Goal: Information Seeking & Learning: Find specific page/section

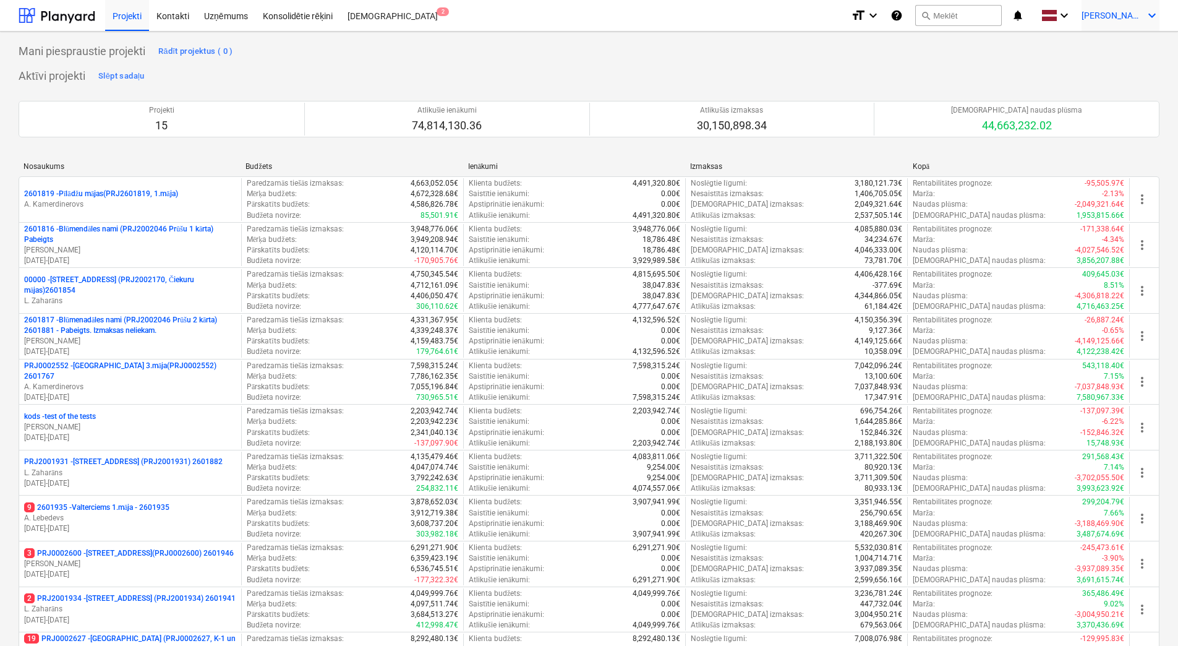
click at [1137, 22] on div "[PERSON_NAME] keyboard_arrow_down" at bounding box center [1121, 15] width 78 height 31
click at [1121, 45] on div "Iestatījumi" at bounding box center [1122, 48] width 74 height 20
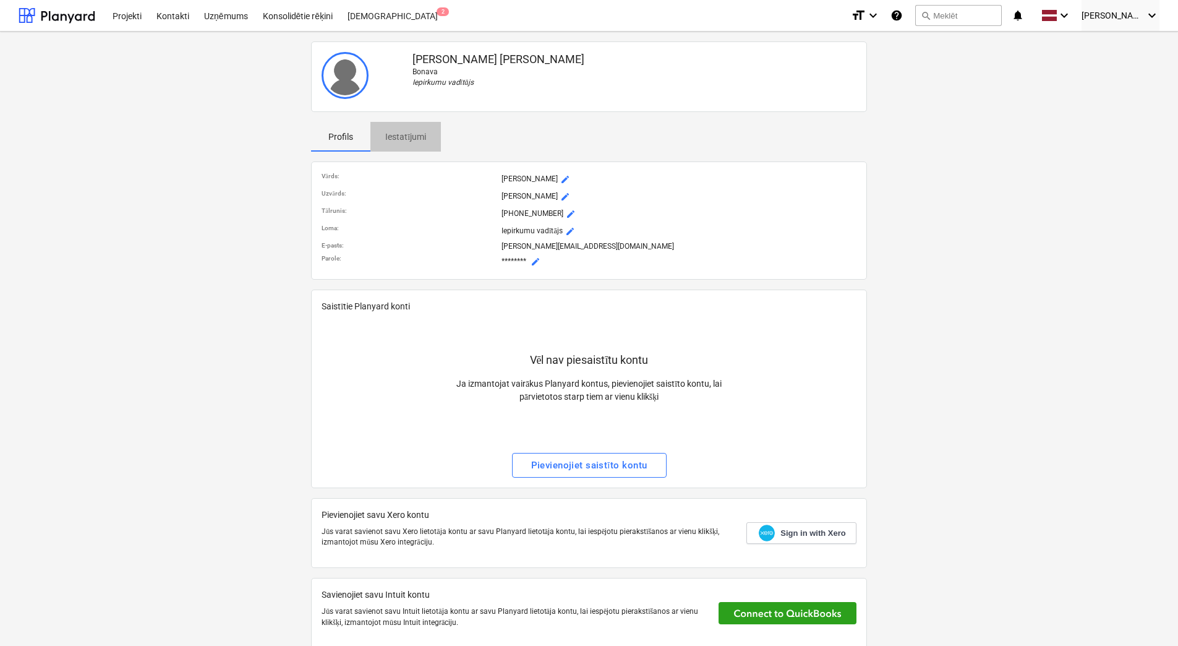
click at [403, 140] on p "Iestatījumi" at bounding box center [405, 136] width 41 height 13
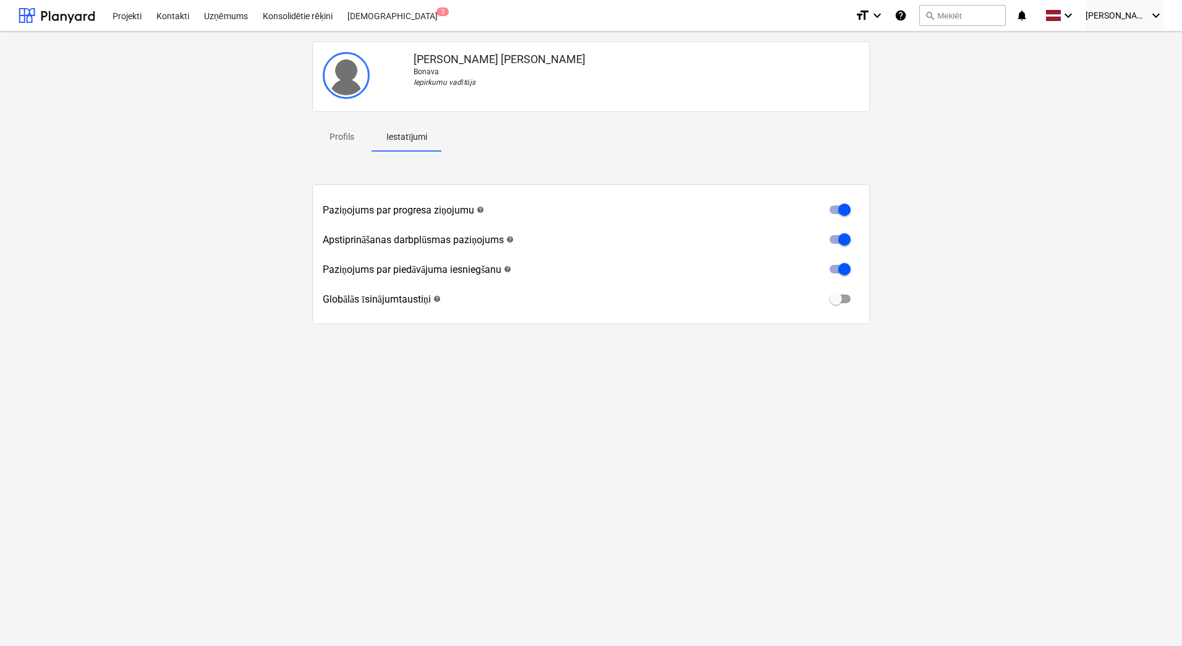
click at [336, 140] on p "Profils" at bounding box center [342, 136] width 30 height 13
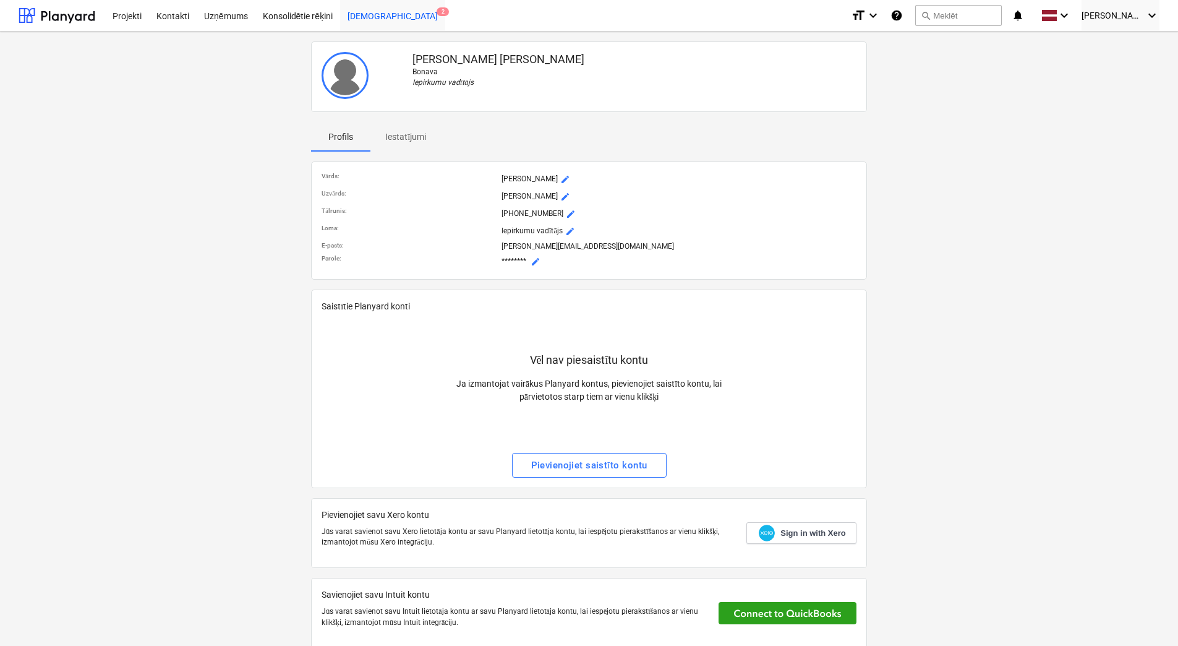
click at [361, 17] on div "[DEMOGRAPHIC_DATA] 2" at bounding box center [392, 15] width 105 height 32
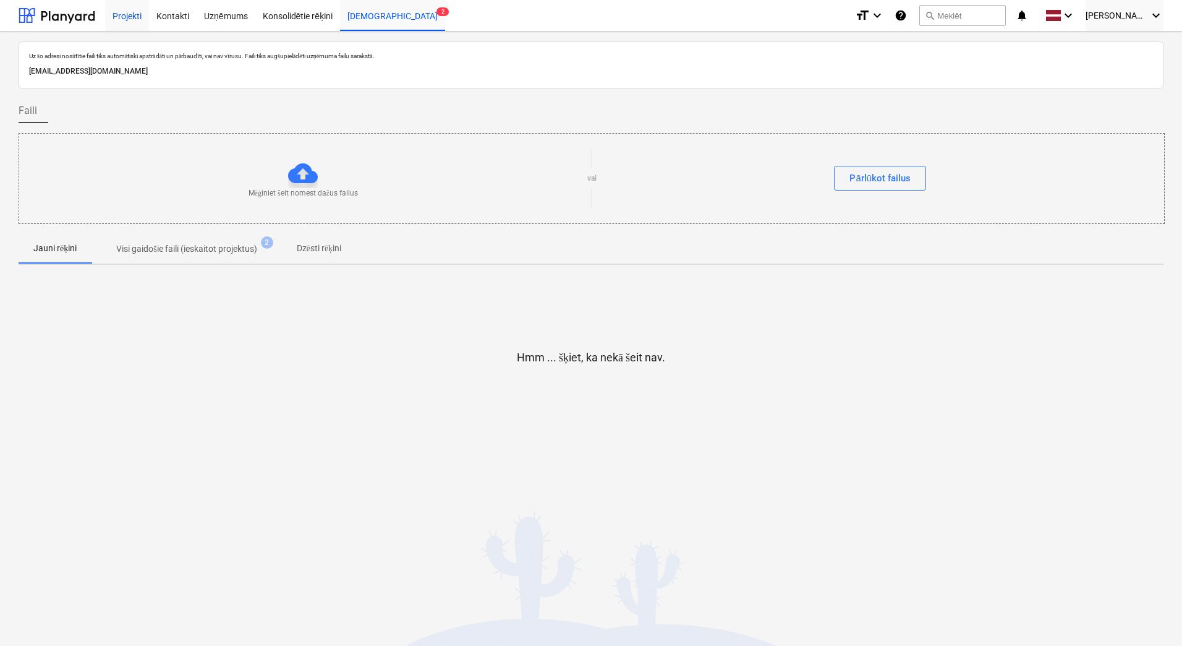
click at [127, 17] on div "Projekti" at bounding box center [127, 15] width 44 height 32
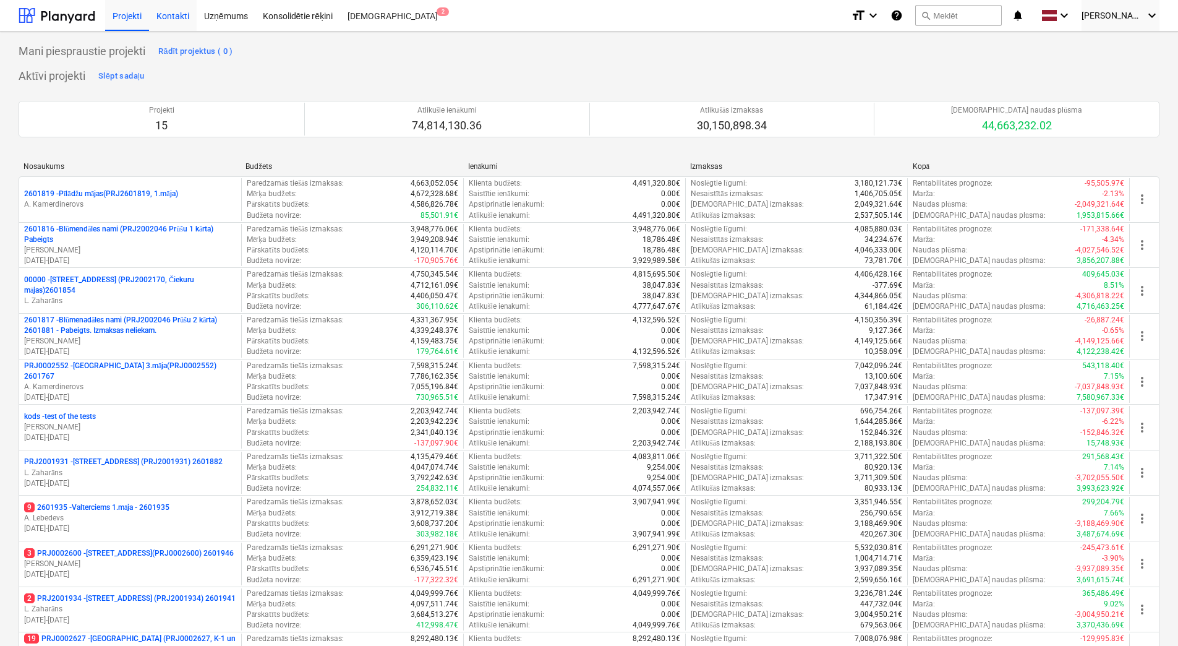
click at [174, 20] on div "Kontakti" at bounding box center [173, 15] width 48 height 32
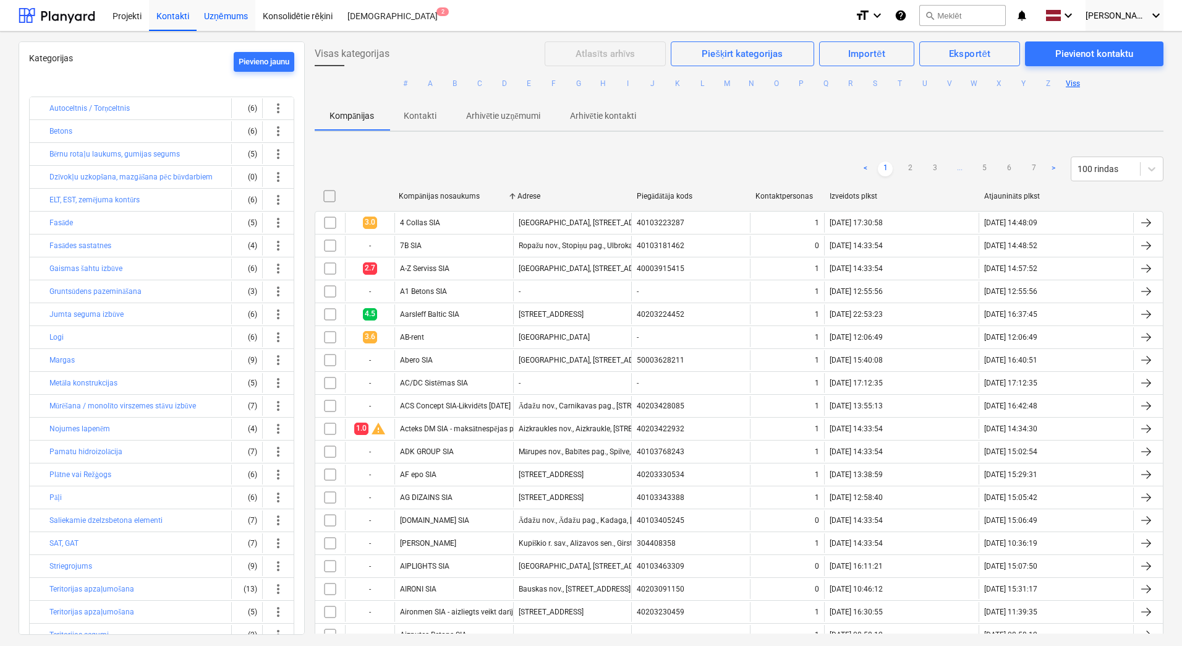
click at [226, 16] on div "Uzņēmums" at bounding box center [226, 15] width 59 height 32
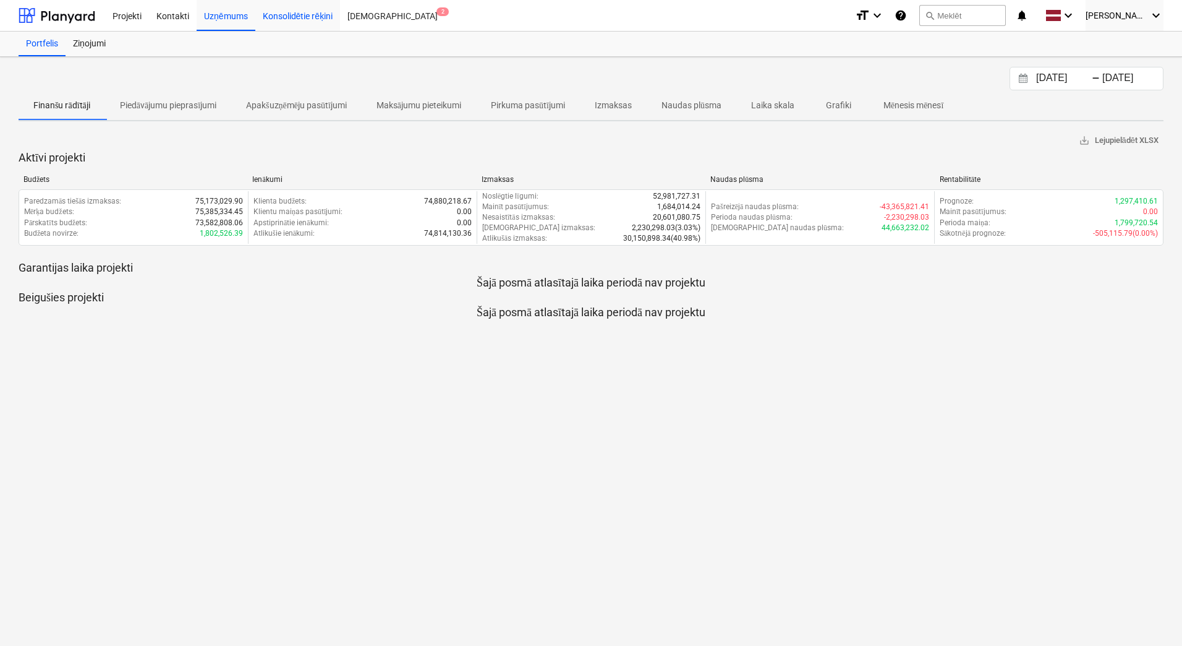
click at [288, 16] on div "Konsolidētie rēķini" at bounding box center [297, 15] width 85 height 32
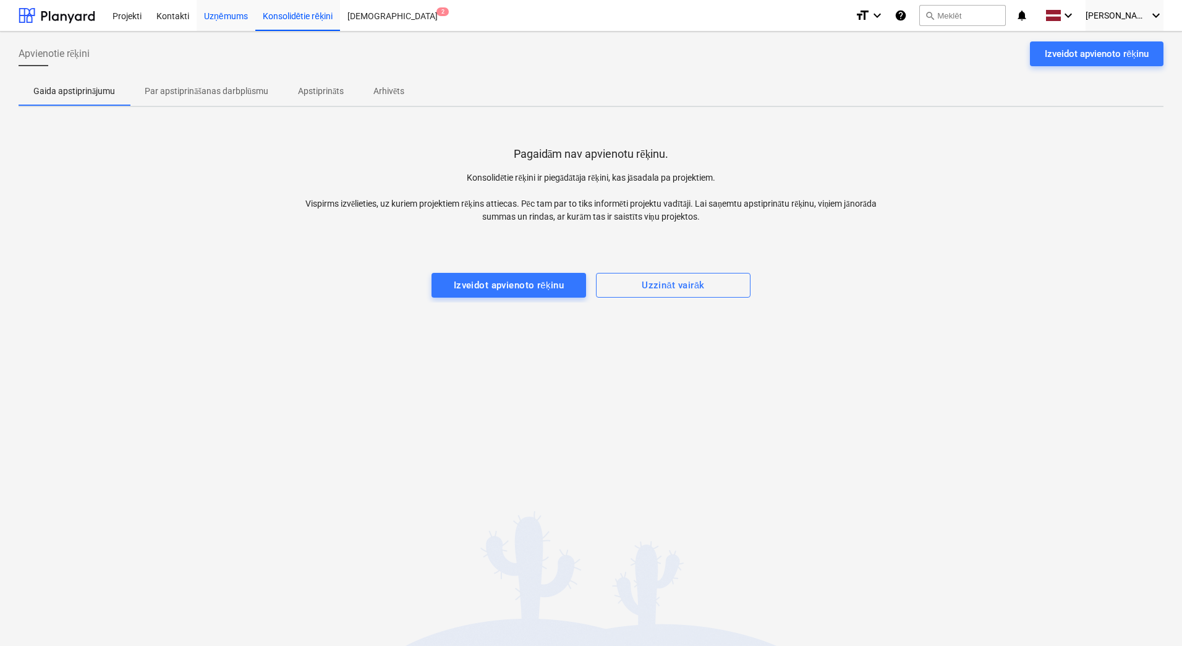
click at [231, 18] on div "Uzņēmums" at bounding box center [226, 15] width 59 height 32
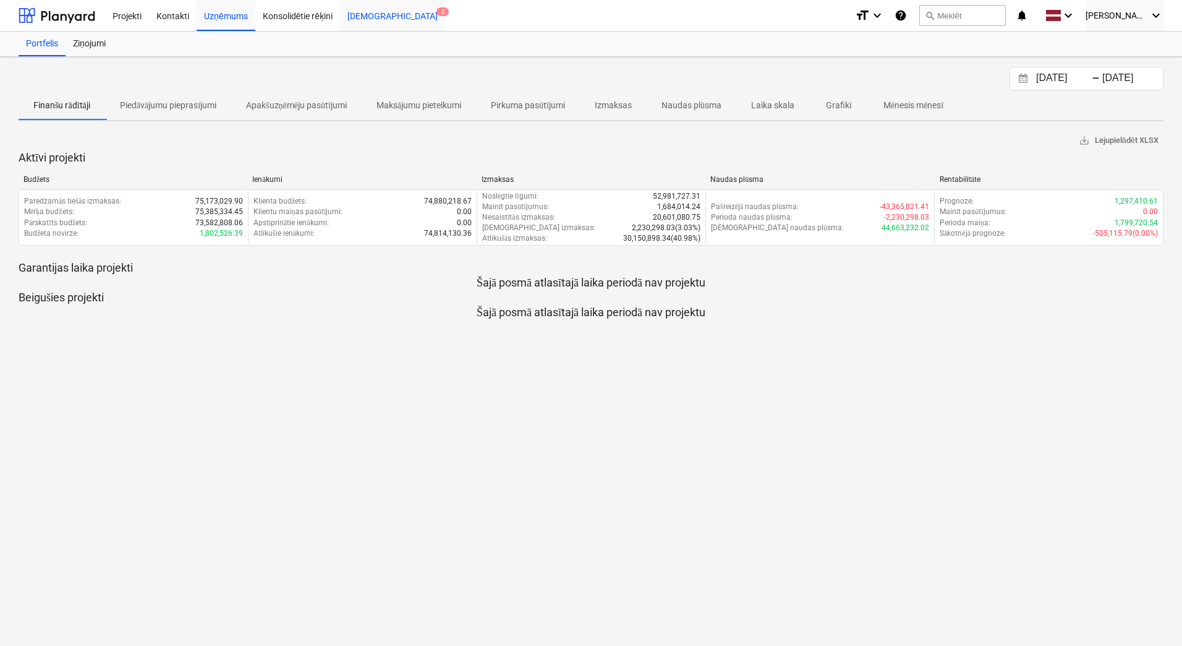
click at [359, 19] on div "[DEMOGRAPHIC_DATA] 2" at bounding box center [392, 15] width 105 height 32
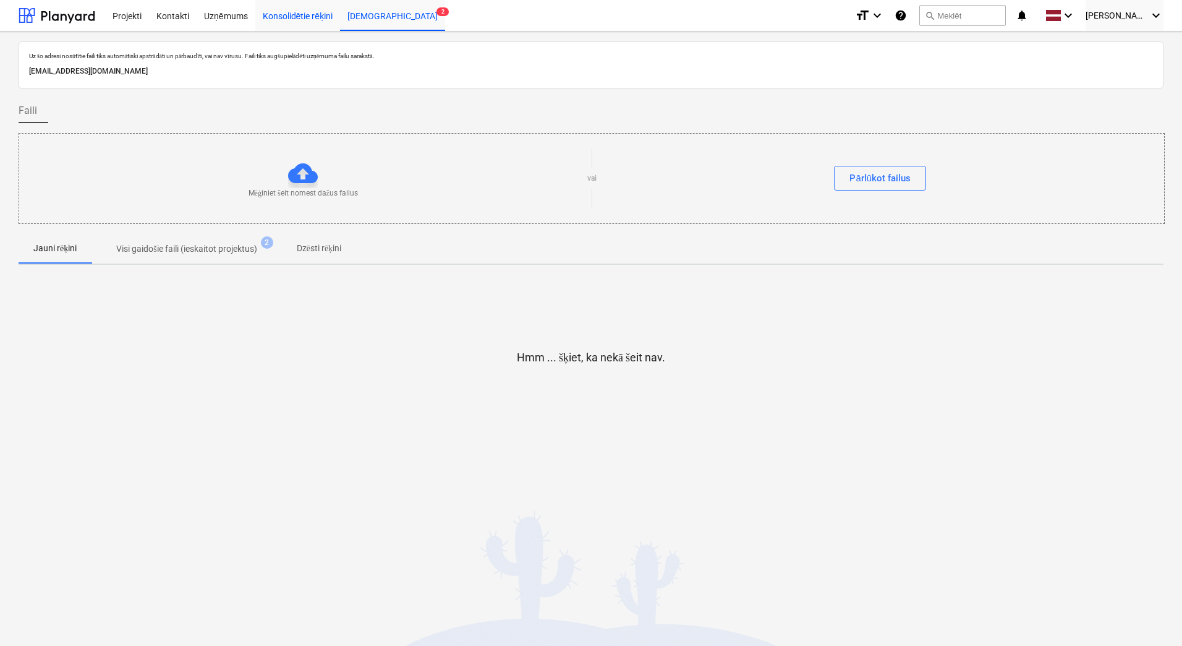
click at [302, 20] on div "Konsolidētie rēķini" at bounding box center [297, 15] width 85 height 32
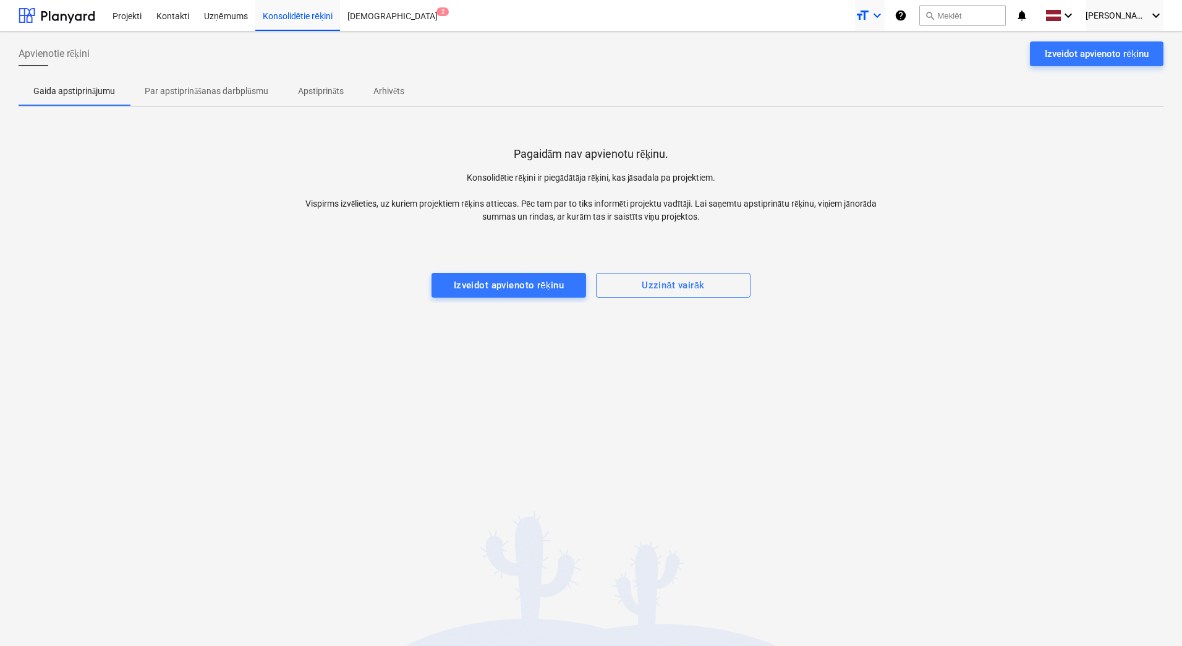
click at [885, 15] on icon "keyboard_arrow_down" at bounding box center [877, 15] width 15 height 15
click at [908, 15] on div at bounding box center [591, 323] width 1182 height 646
click at [1076, 12] on icon "keyboard_arrow_down" at bounding box center [1068, 15] width 15 height 15
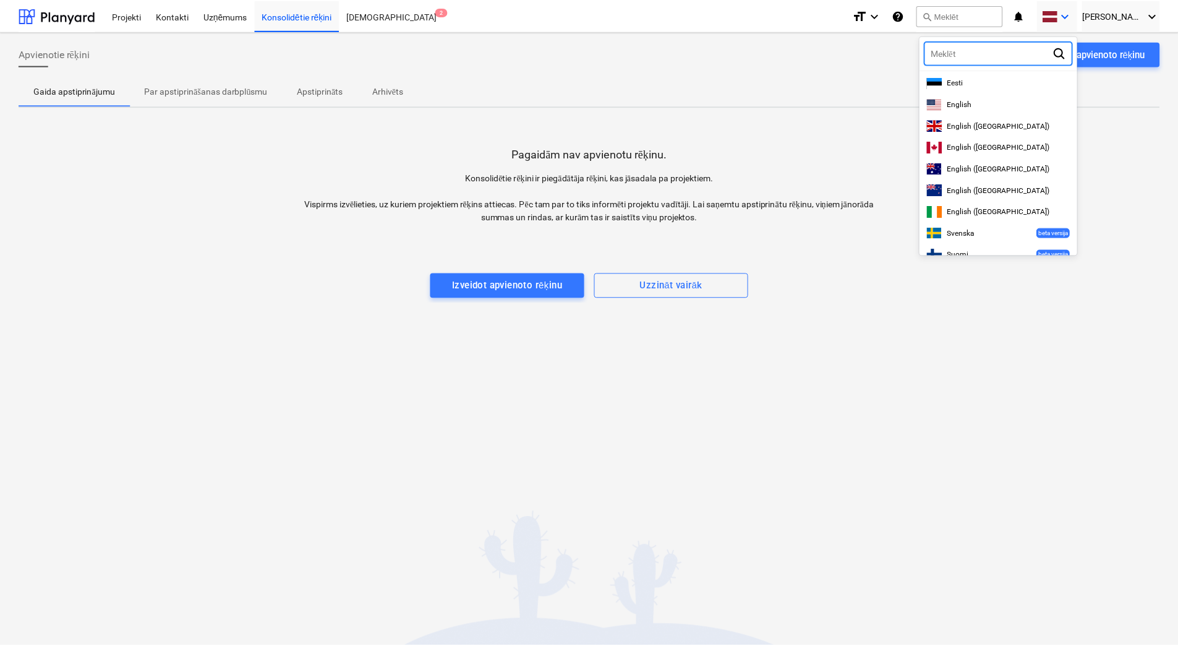
scroll to position [318, 0]
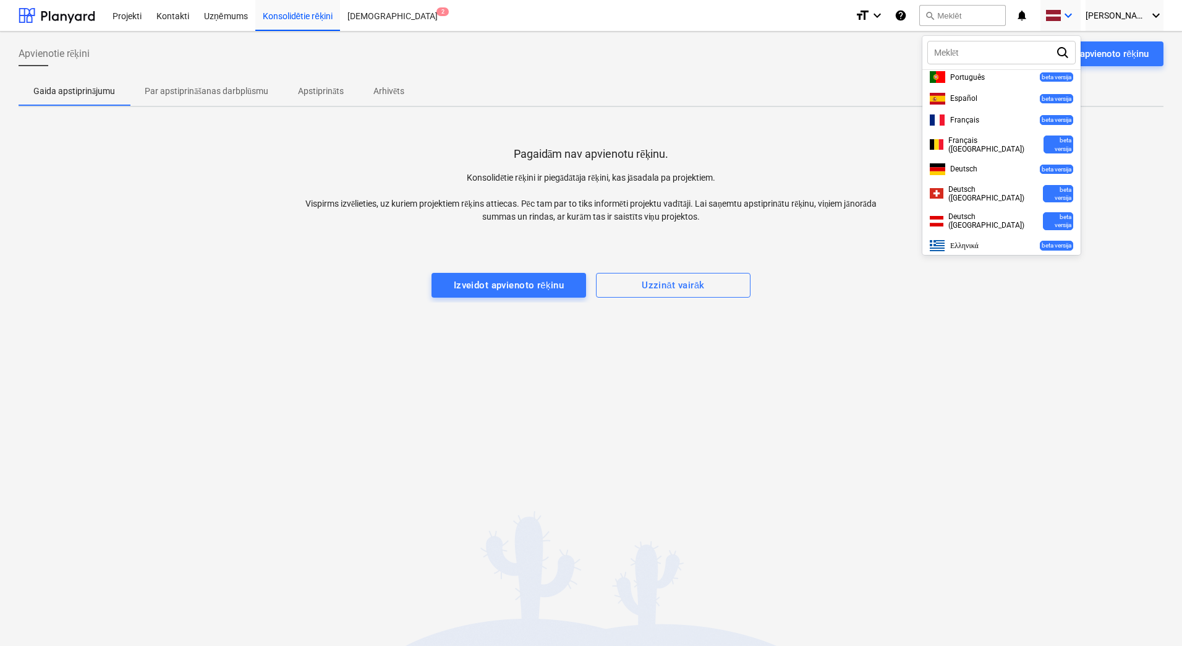
click at [1097, 12] on div at bounding box center [591, 323] width 1182 height 646
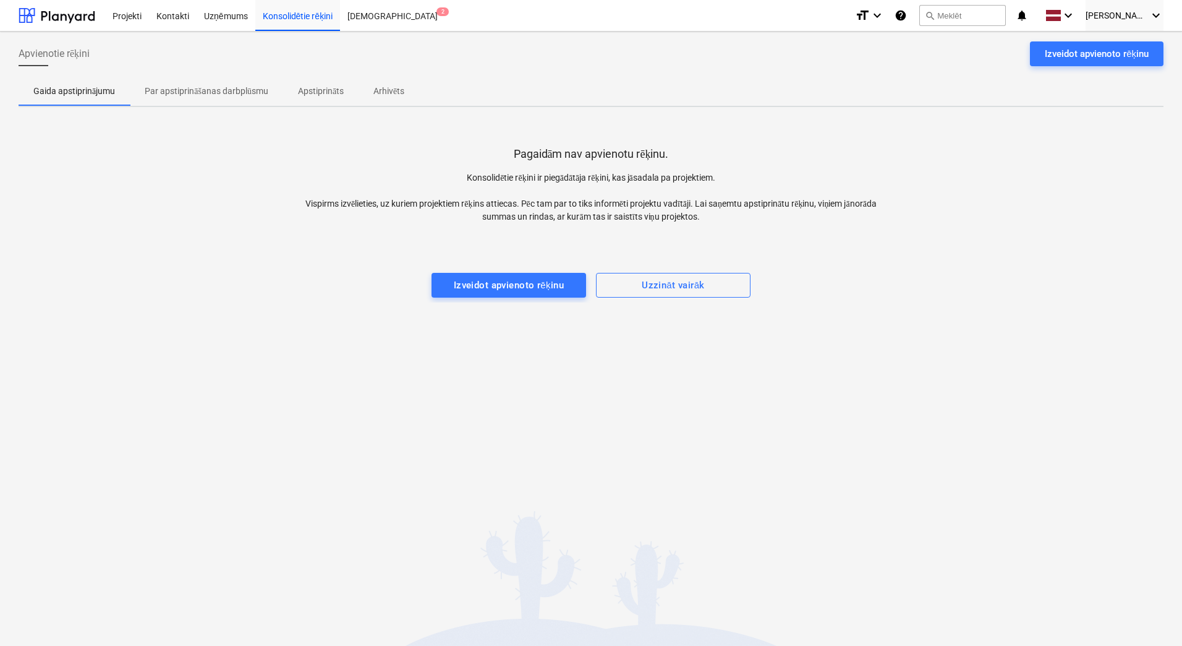
click at [907, 17] on icon "help" at bounding box center [901, 15] width 12 height 15
click at [1146, 19] on span "[PERSON_NAME]" at bounding box center [1117, 16] width 62 height 10
click at [929, 14] on div at bounding box center [591, 323] width 1182 height 646
click at [907, 15] on icon "help" at bounding box center [901, 15] width 12 height 15
click at [63, 14] on div at bounding box center [57, 15] width 77 height 31
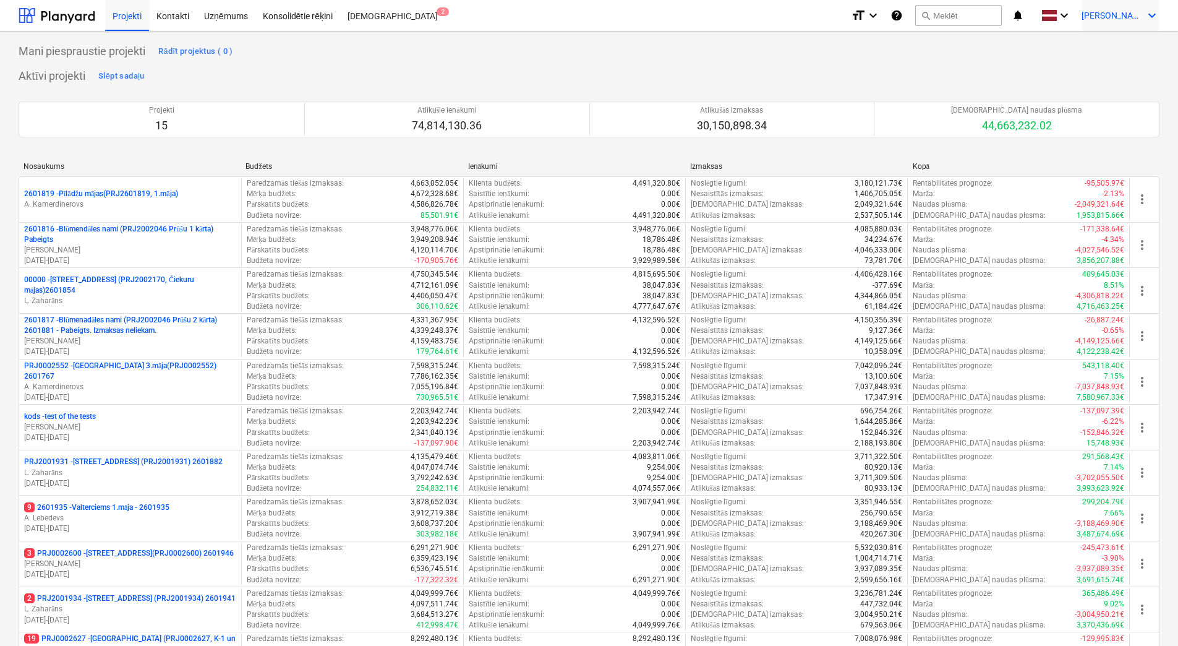
click at [1136, 14] on span "[PERSON_NAME]" at bounding box center [1113, 16] width 62 height 10
click at [1116, 49] on div "Iestatījumi" at bounding box center [1122, 48] width 74 height 20
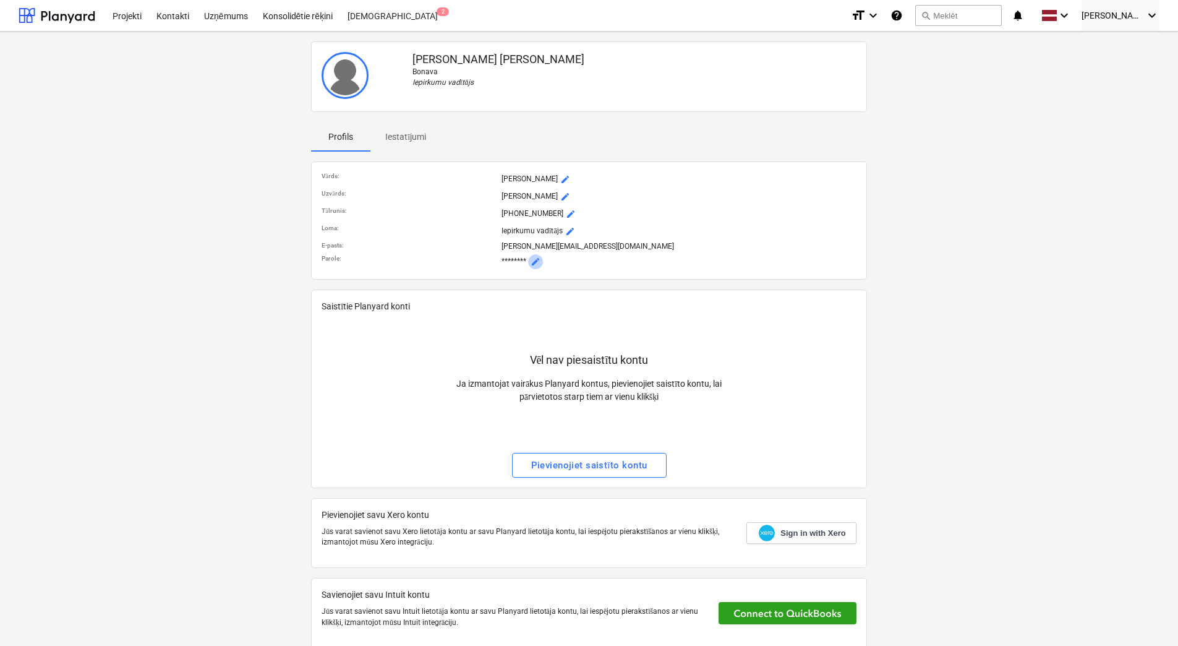
click at [537, 259] on span "mode_edit" at bounding box center [536, 262] width 10 height 10
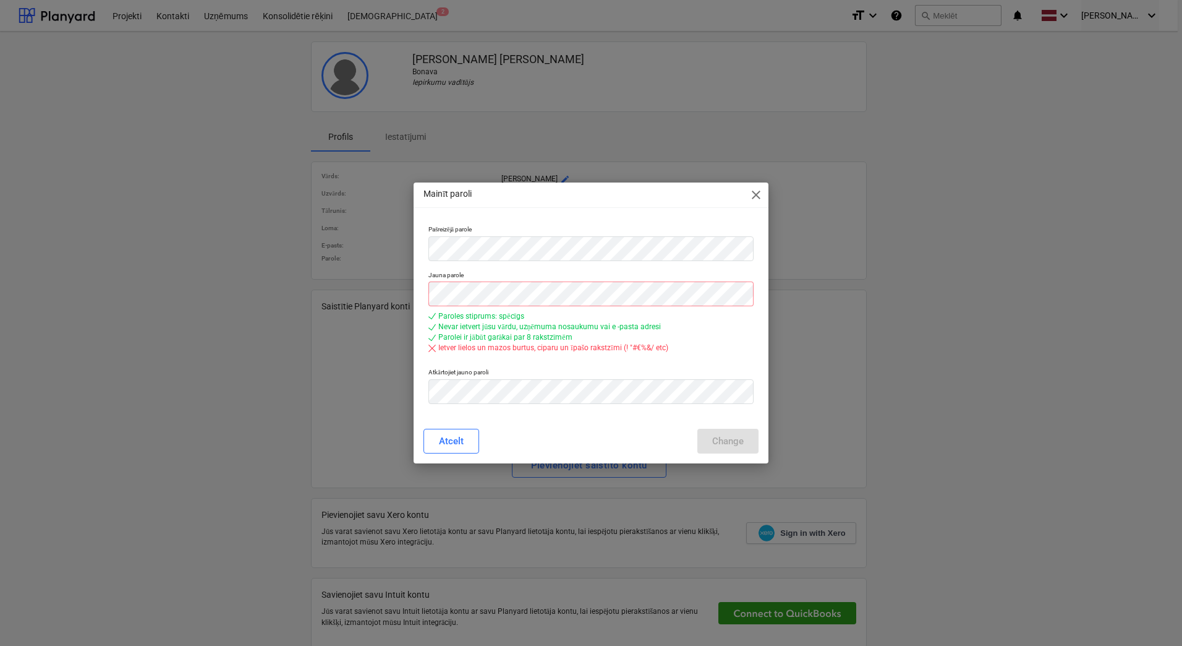
click at [623, 437] on div "Atcelt Change" at bounding box center [591, 441] width 335 height 25
click at [717, 444] on div "Change" at bounding box center [728, 441] width 32 height 16
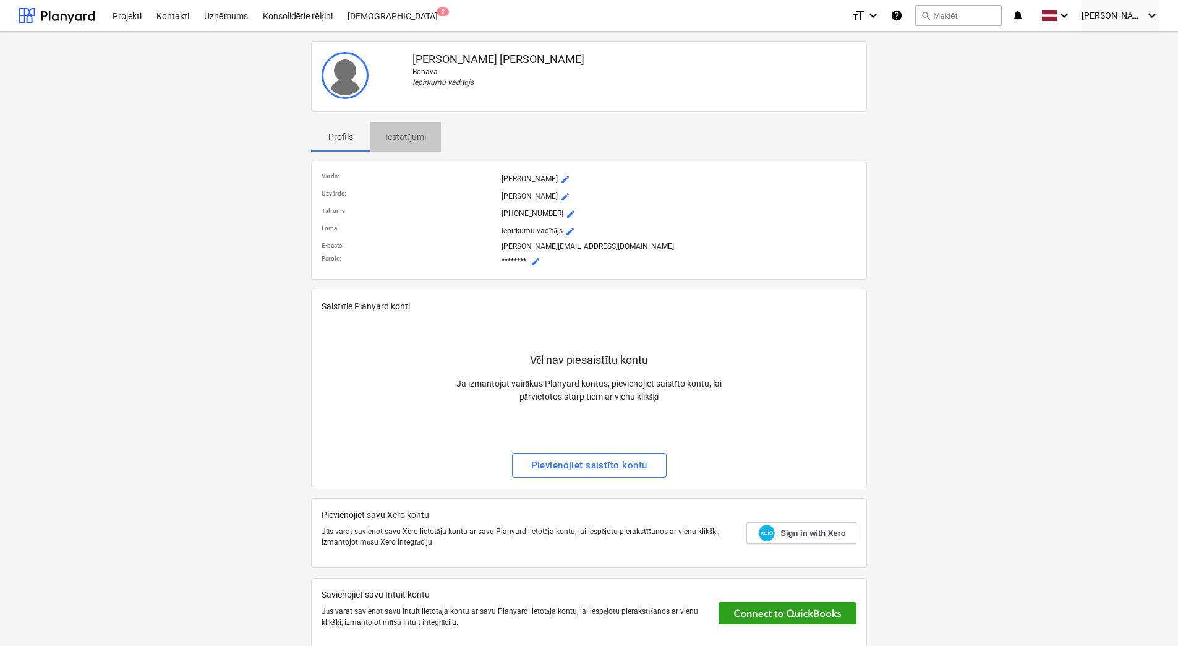
click at [412, 136] on p "Iestatījumi" at bounding box center [405, 136] width 41 height 13
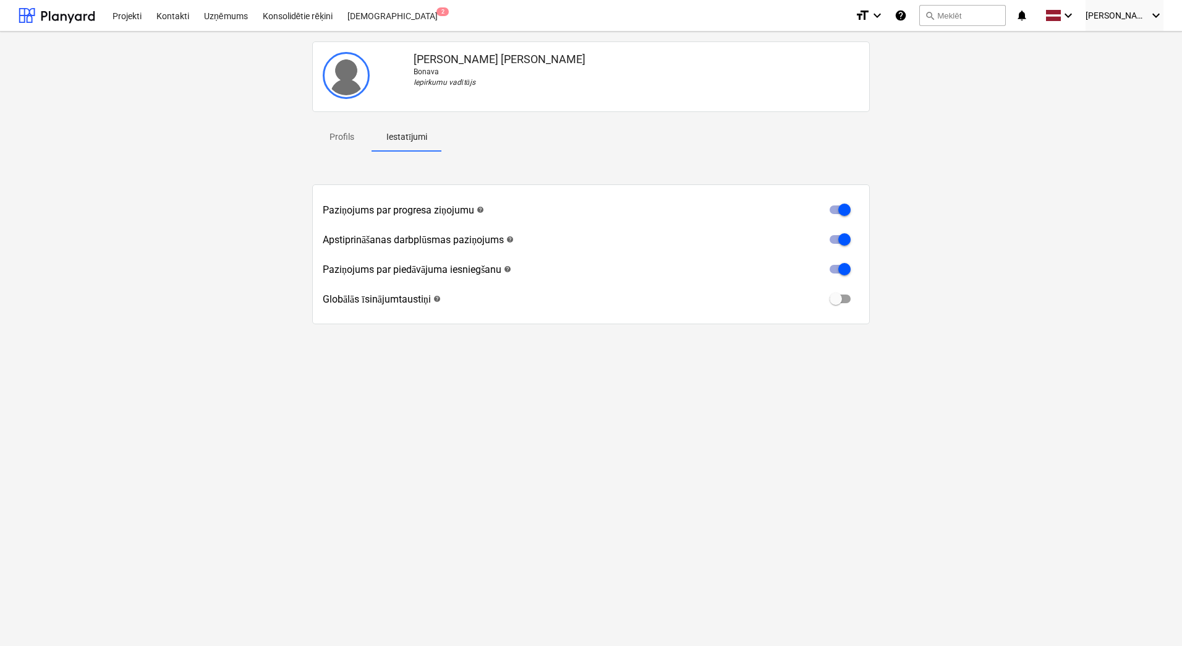
click at [349, 135] on p "Profils" at bounding box center [342, 136] width 30 height 13
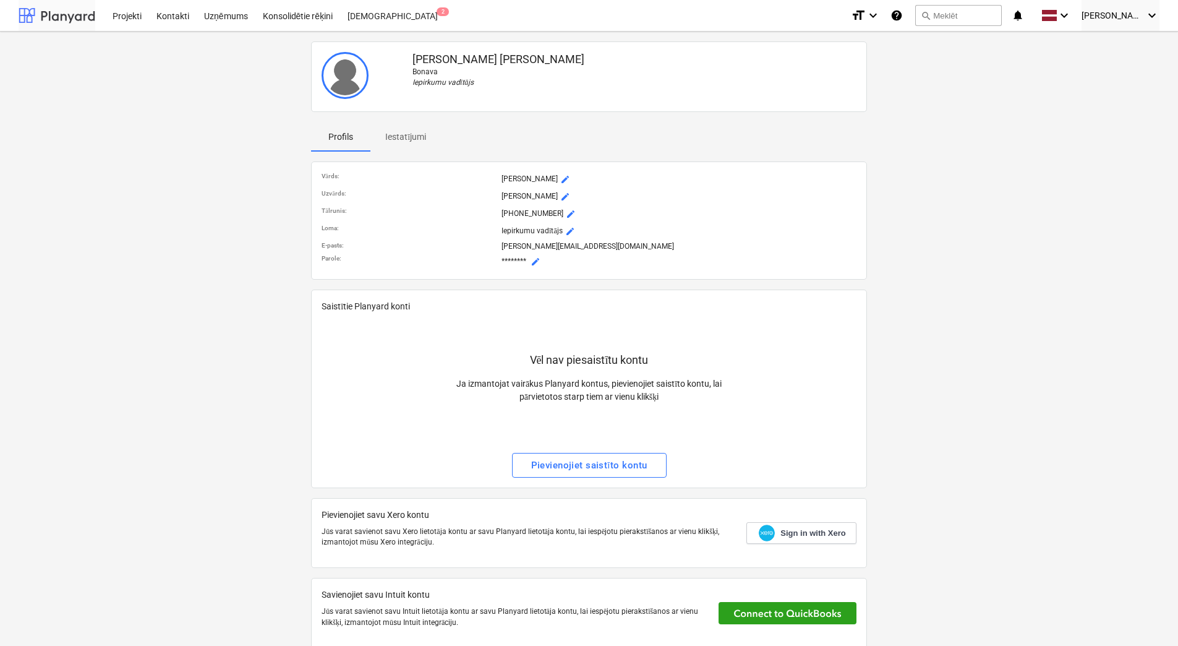
click at [67, 15] on div at bounding box center [57, 15] width 77 height 31
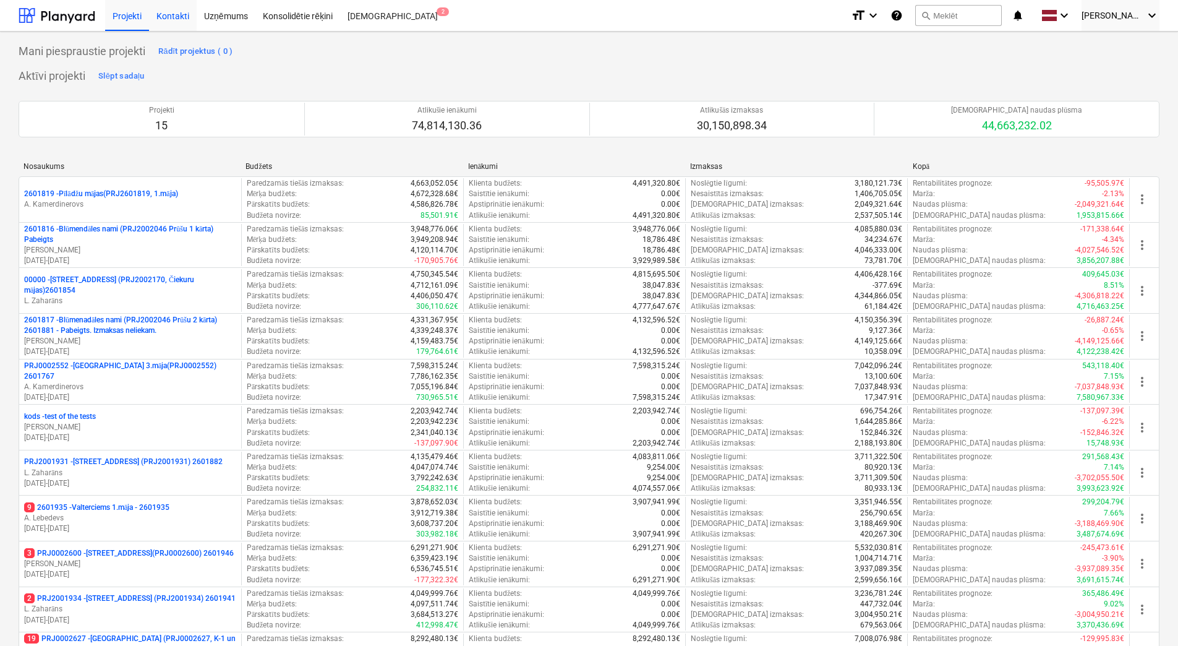
click at [179, 15] on div "Kontakti" at bounding box center [173, 15] width 48 height 32
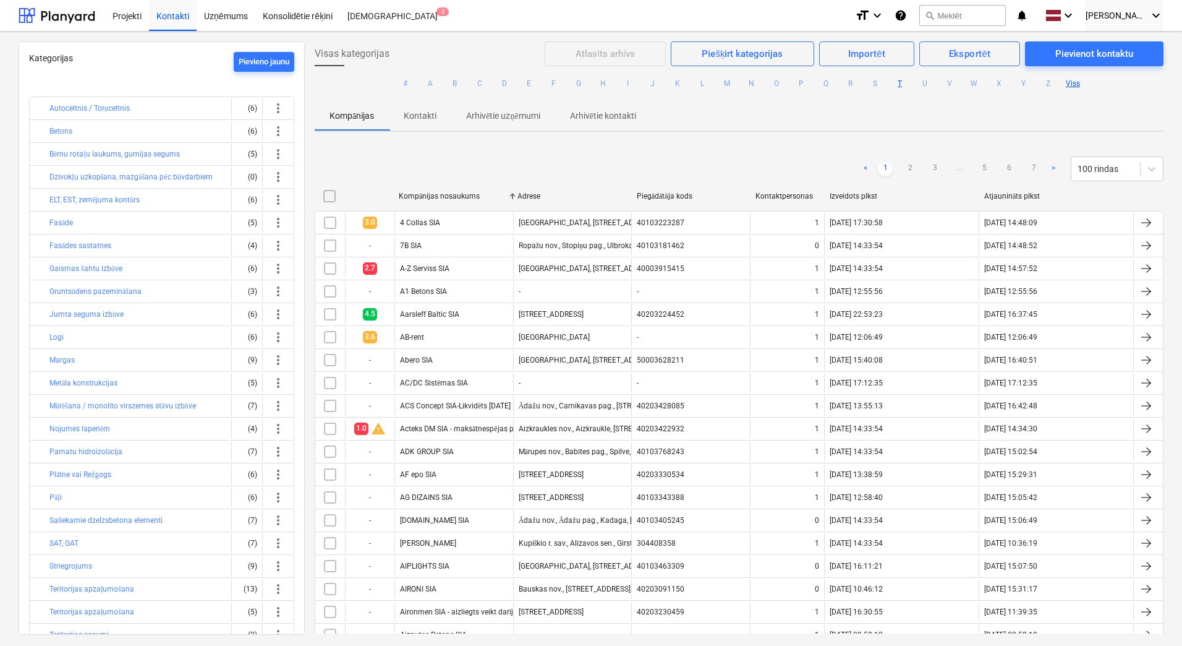
click at [899, 83] on button "T" at bounding box center [900, 83] width 15 height 15
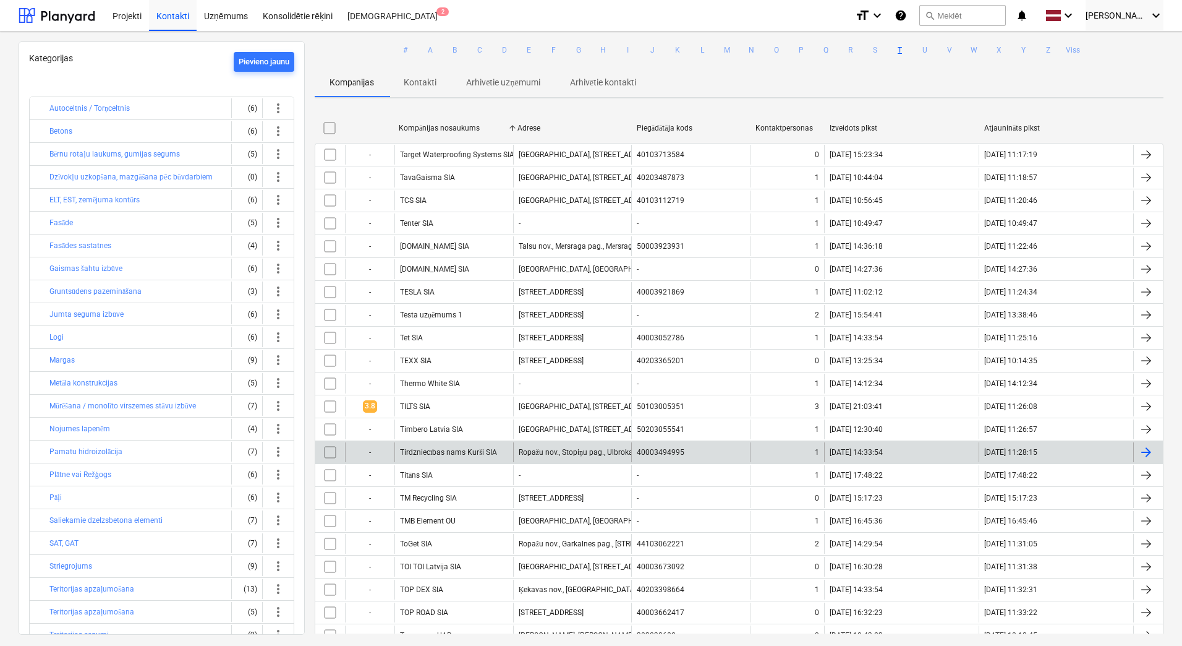
scroll to position [62, 0]
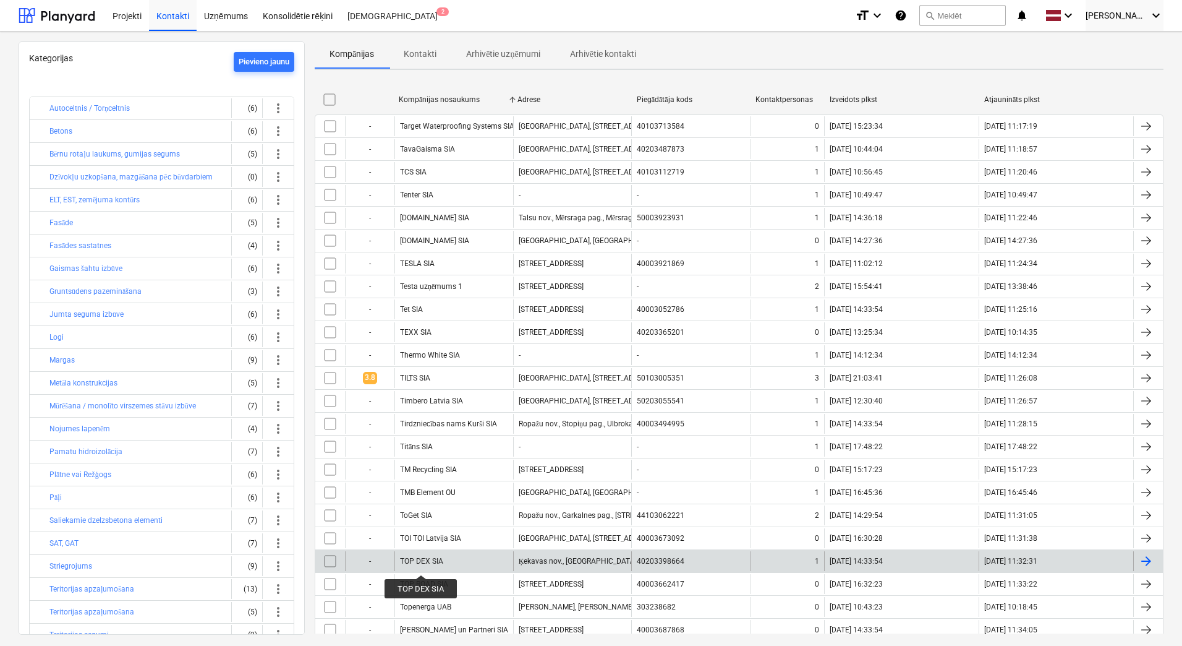
click at [421, 563] on div "TOP DEX SIA" at bounding box center [421, 561] width 43 height 9
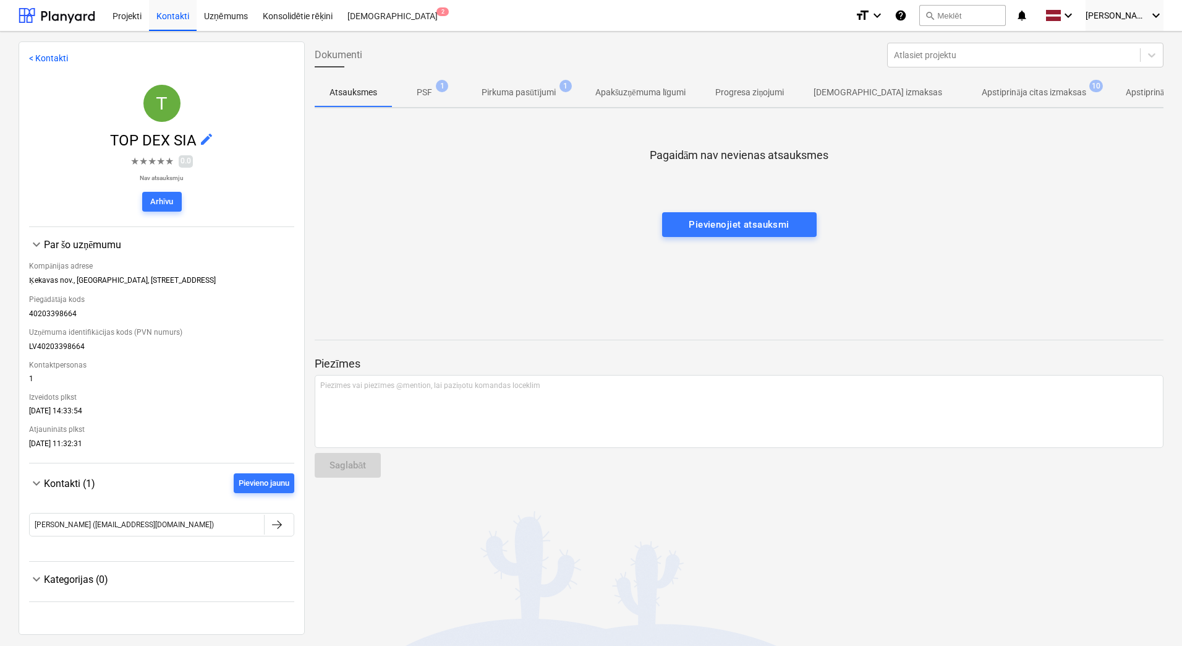
click at [526, 92] on p "Pirkuma pasūtījumi" at bounding box center [519, 92] width 74 height 13
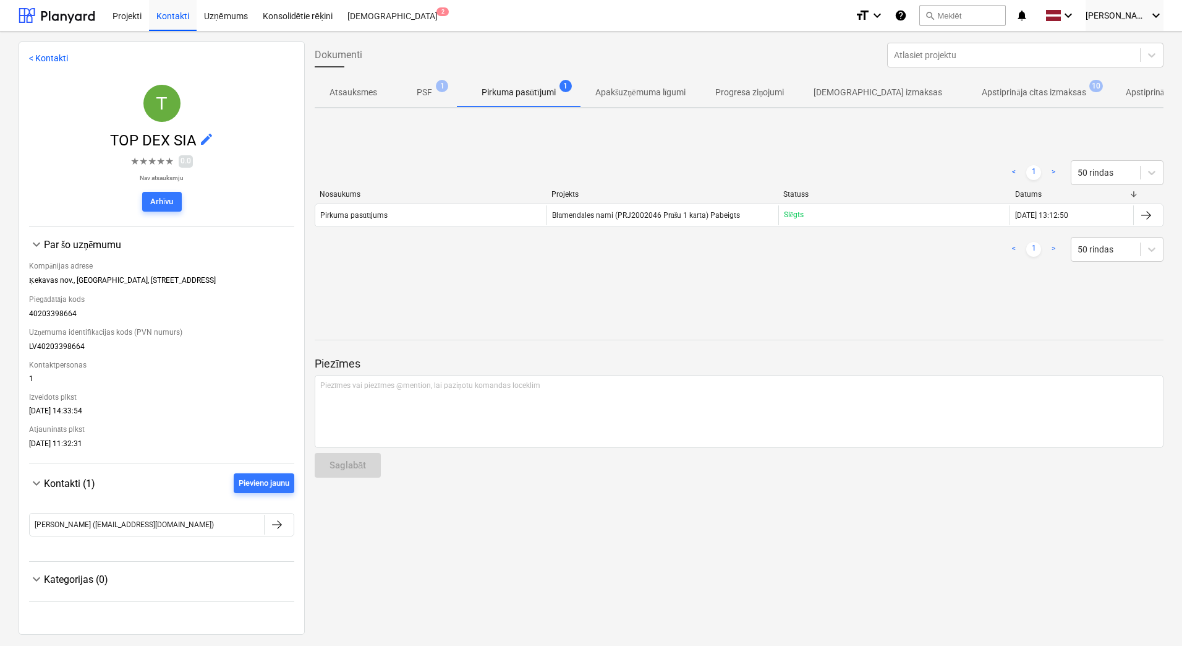
click at [422, 95] on p "PSF" at bounding box center [424, 92] width 15 height 13
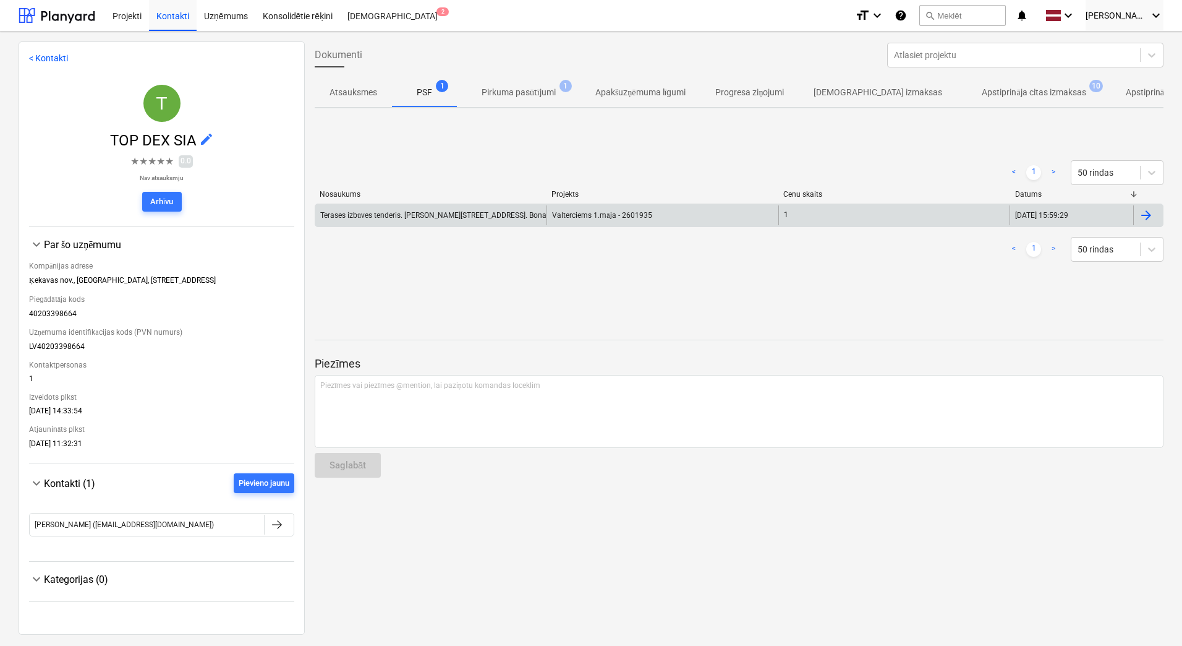
click at [479, 213] on div "Terases izbūves tenderis. [PERSON_NAME][STREET_ADDRESS]. Bonava Latvija SIA" at bounding box center [455, 215] width 271 height 9
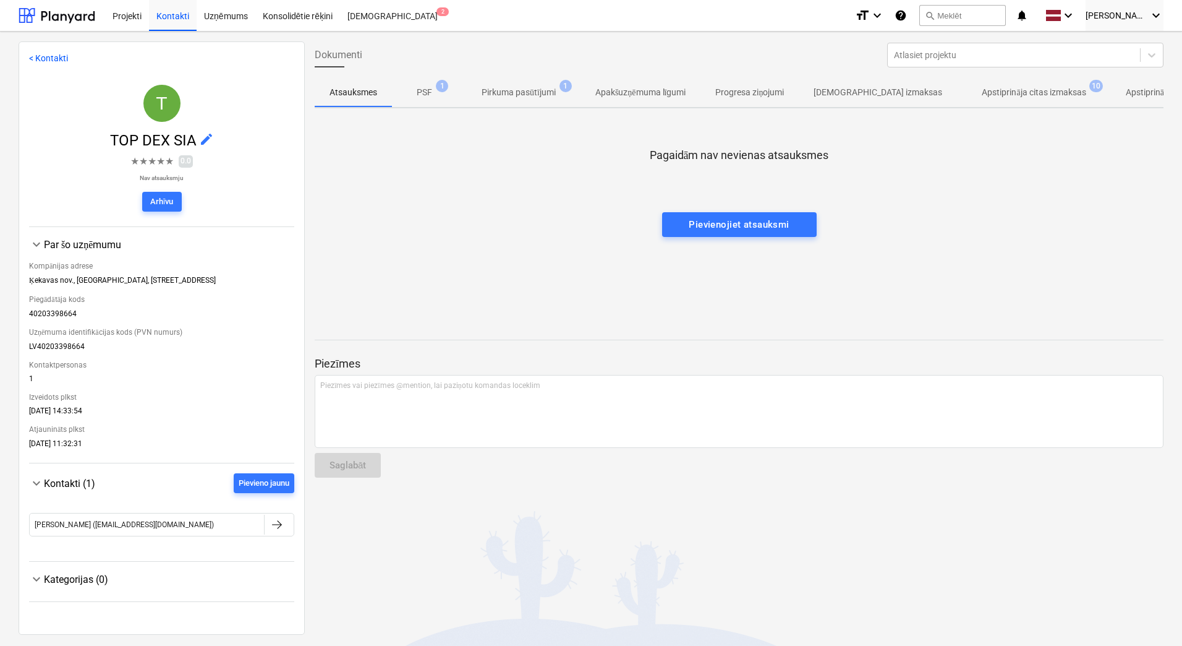
click at [993, 95] on p "Apstiprināja citas izmaksas" at bounding box center [1034, 92] width 104 height 13
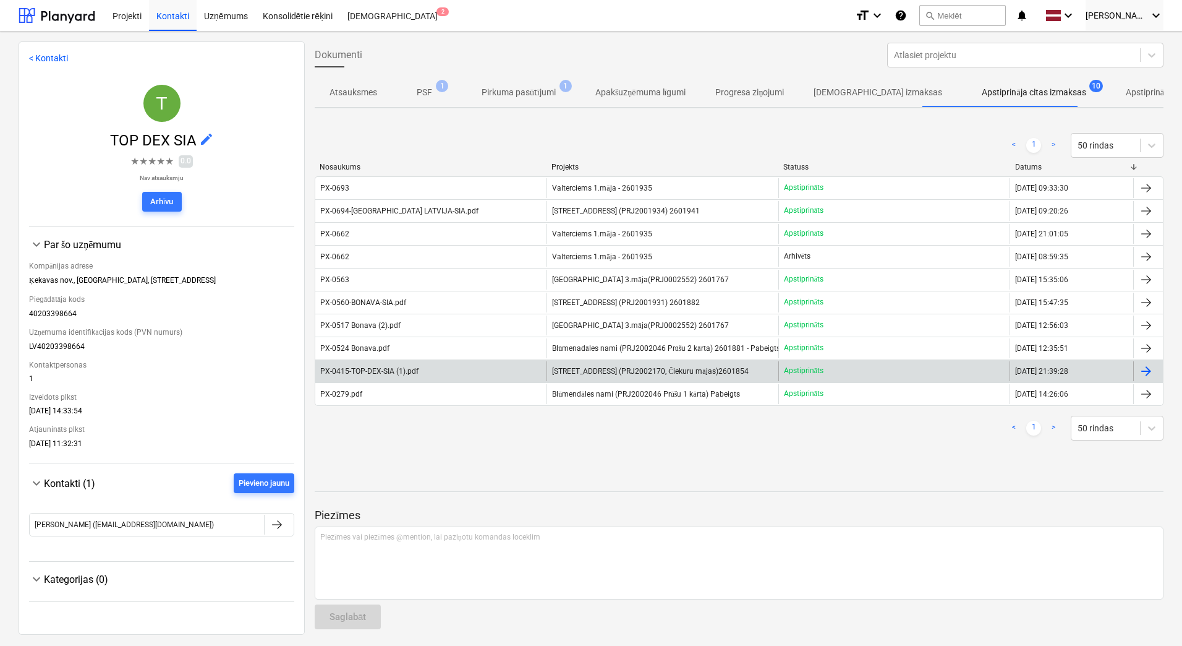
click at [586, 374] on span "[STREET_ADDRESS] (PRJ2002170, Čiekuru mājas)2601854" at bounding box center [650, 371] width 196 height 9
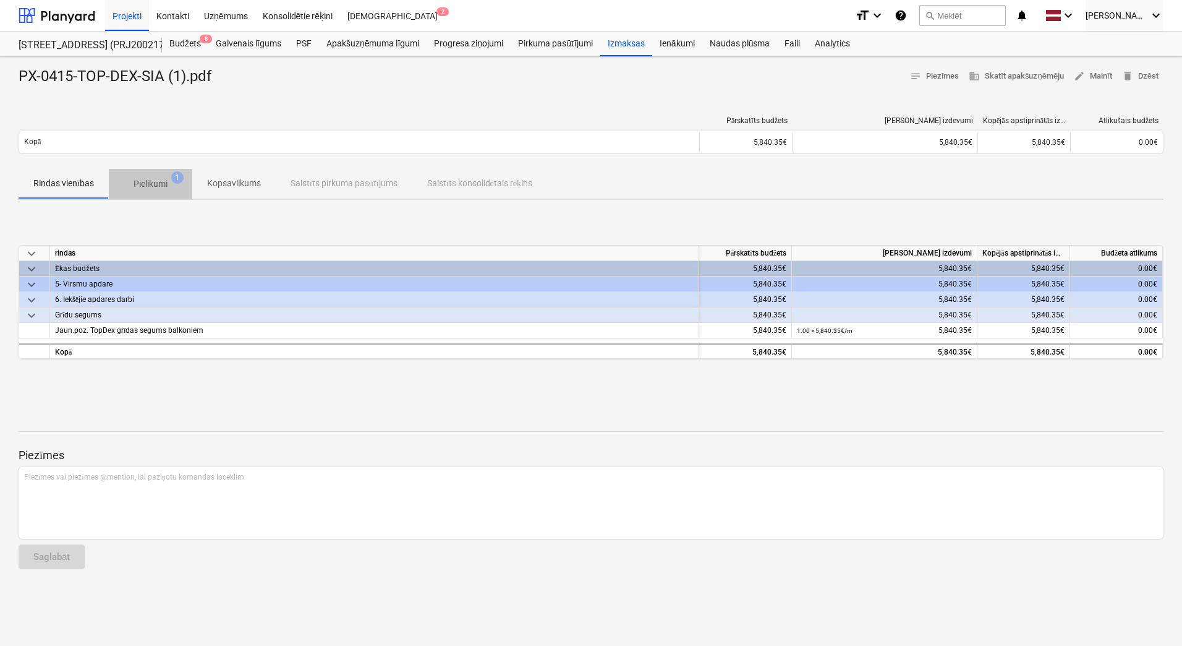
click at [154, 183] on p "Pielikumi" at bounding box center [151, 183] width 34 height 13
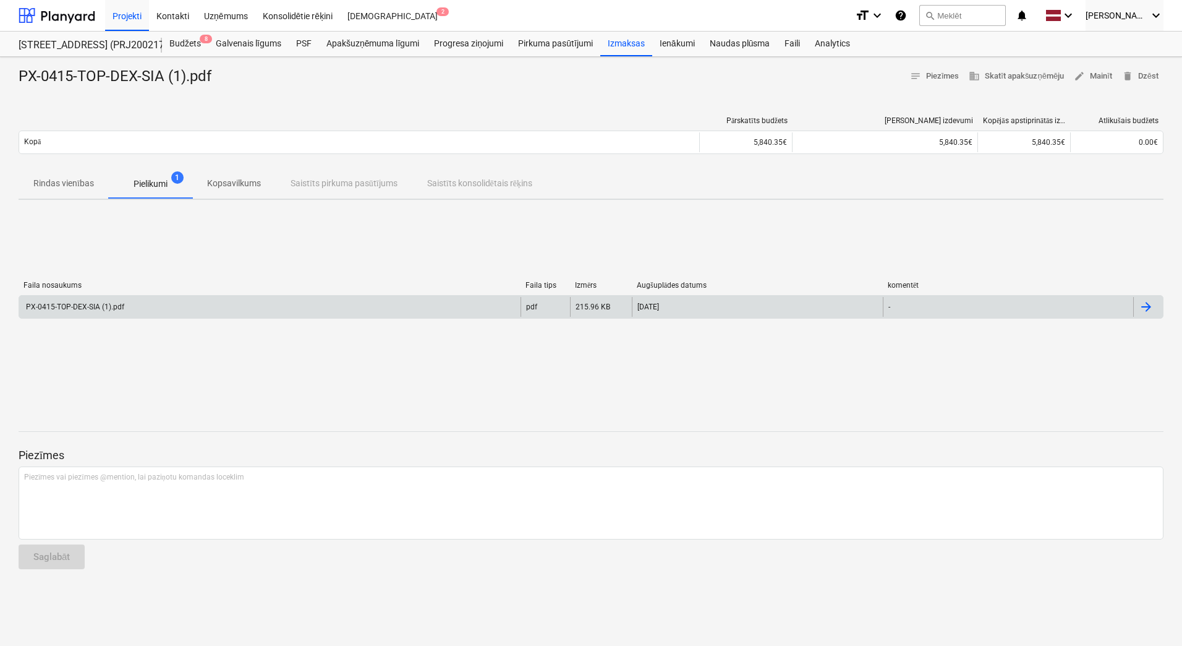
click at [66, 307] on div "PX-0415-TOP-DEX-SIA (1).pdf" at bounding box center [74, 306] width 100 height 9
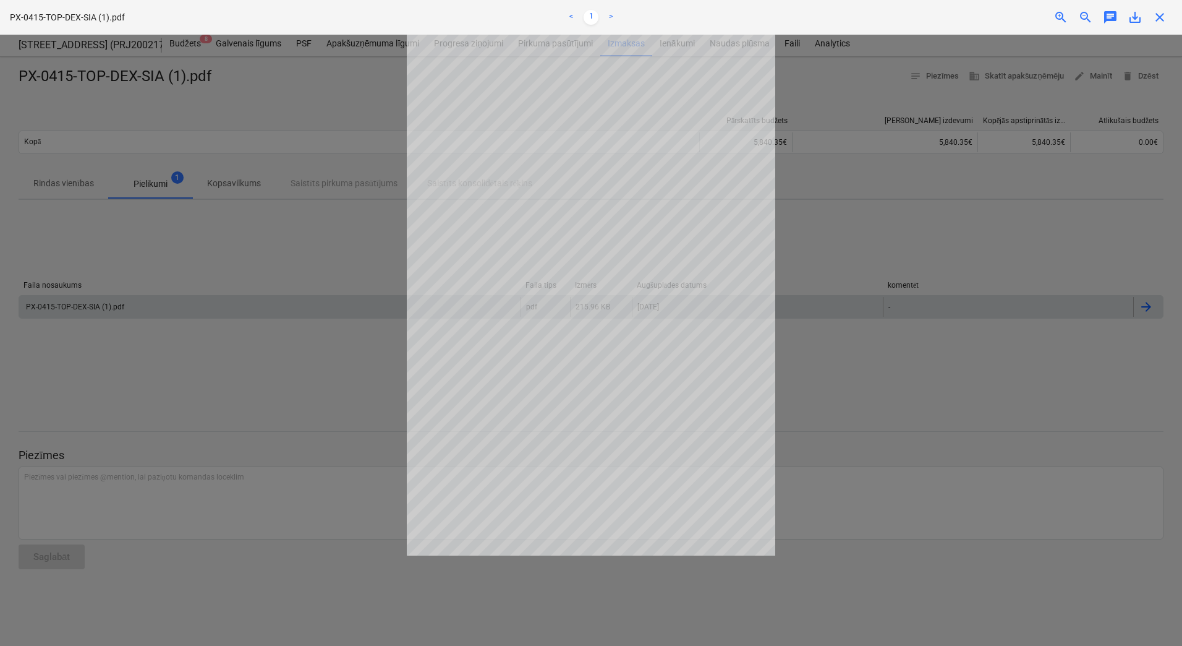
click at [1061, 12] on span "zoom_in" at bounding box center [1061, 17] width 15 height 15
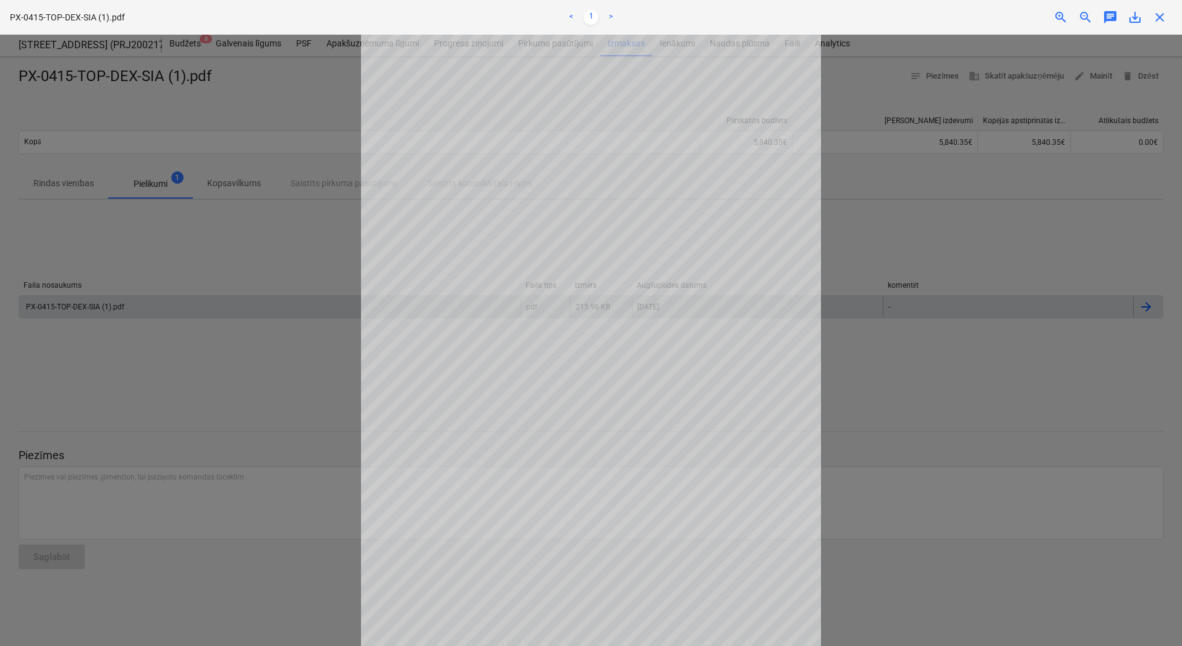
click at [1059, 15] on span "zoom_in" at bounding box center [1061, 17] width 15 height 15
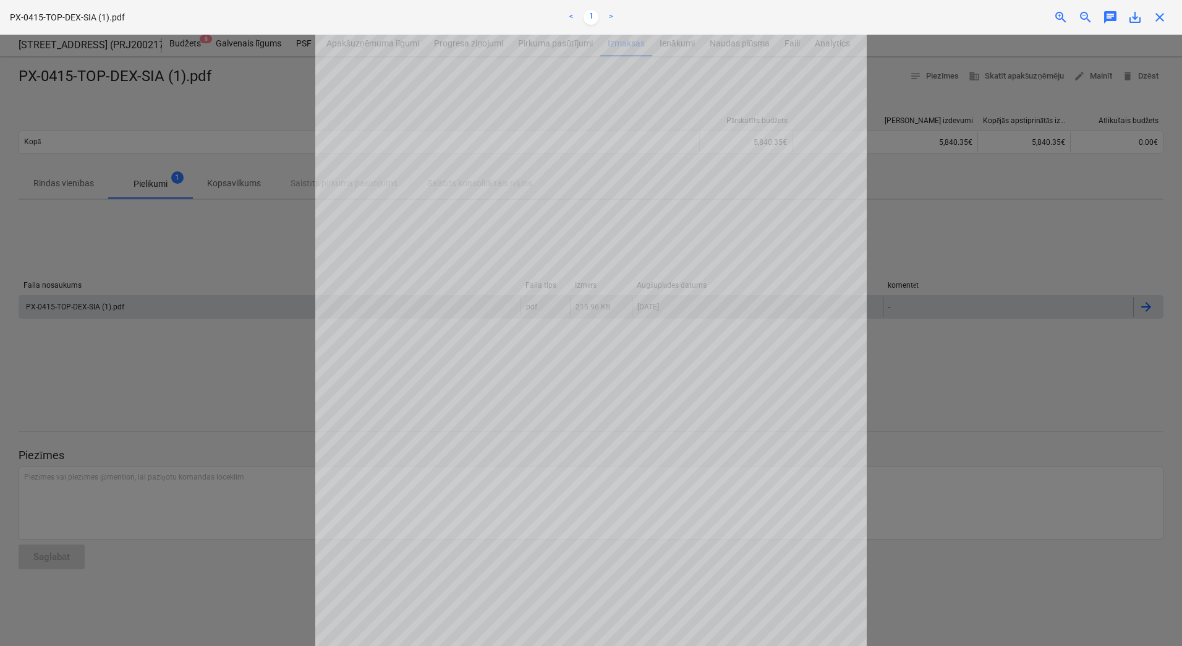
click at [1163, 20] on span "close" at bounding box center [1160, 17] width 15 height 15
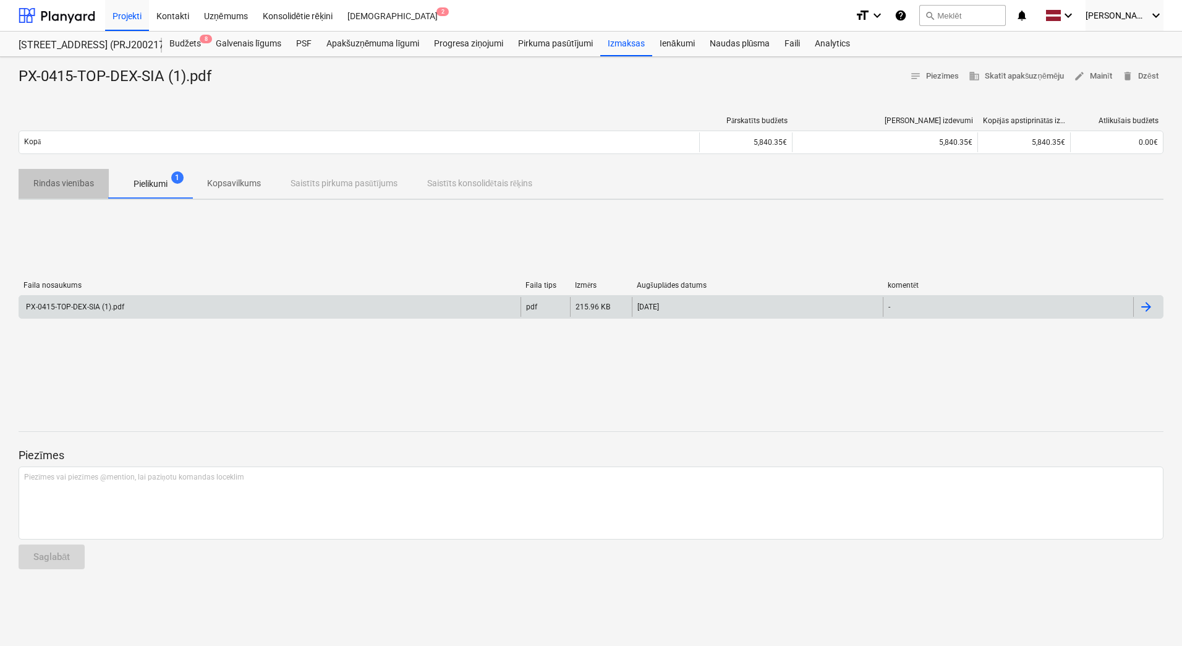
click at [68, 186] on p "Rindas vienības" at bounding box center [63, 183] width 61 height 13
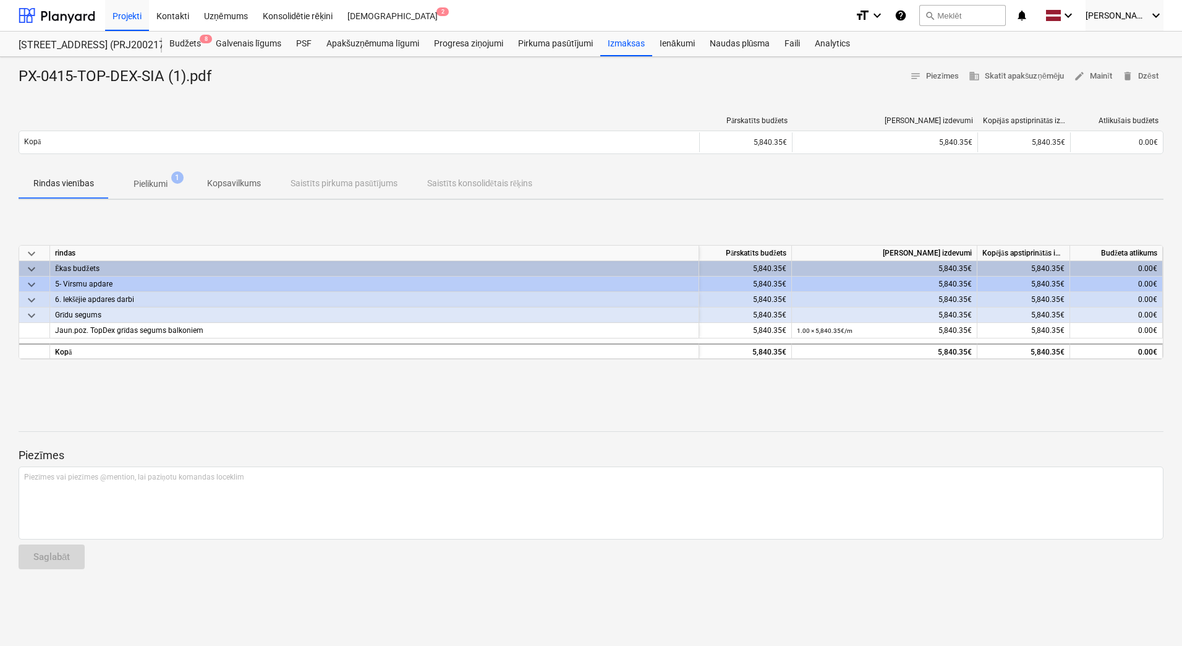
click at [230, 187] on p "Kopsavilkums" at bounding box center [234, 183] width 54 height 13
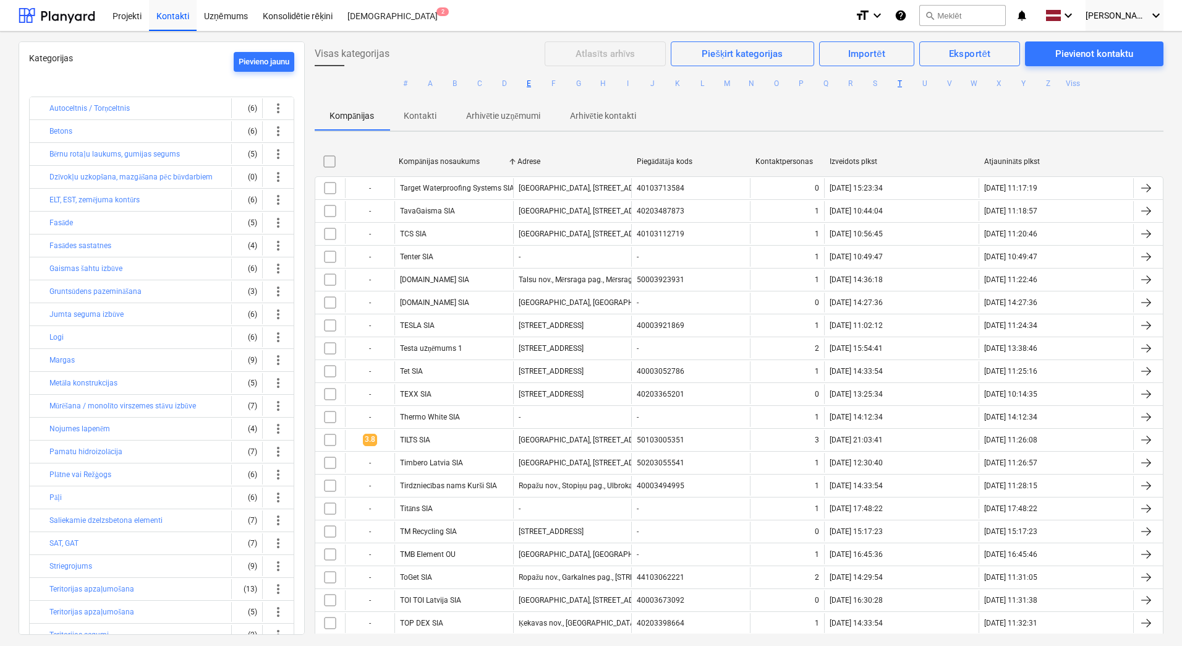
click at [529, 85] on button "E" at bounding box center [529, 83] width 15 height 15
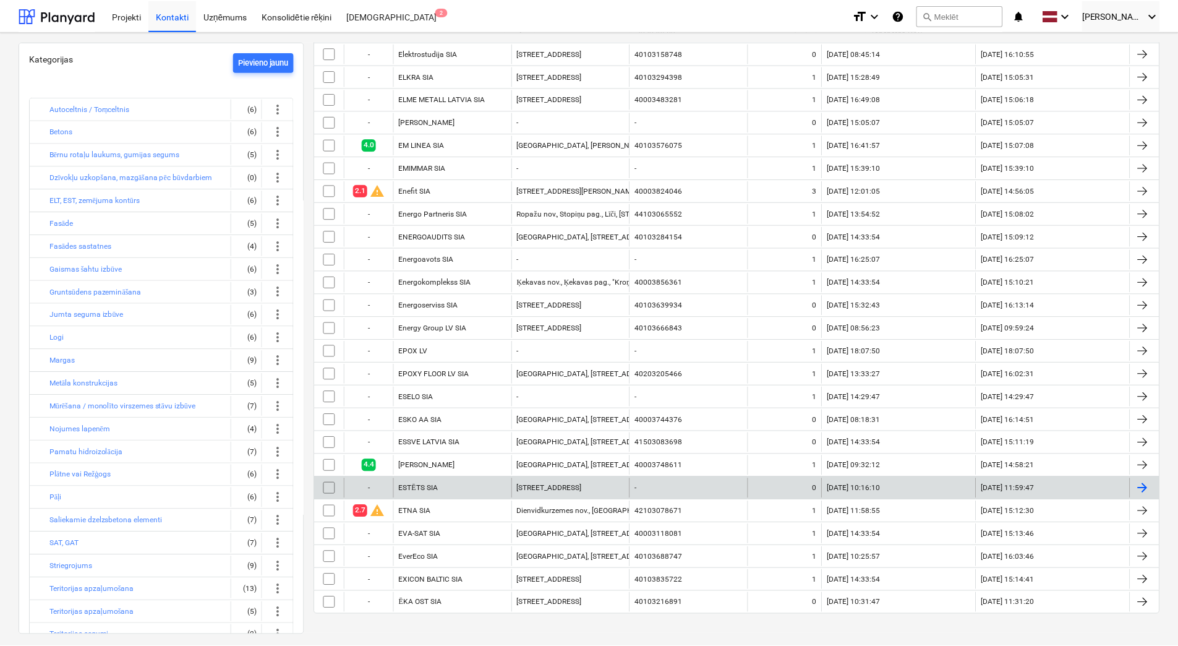
scroll to position [552, 0]
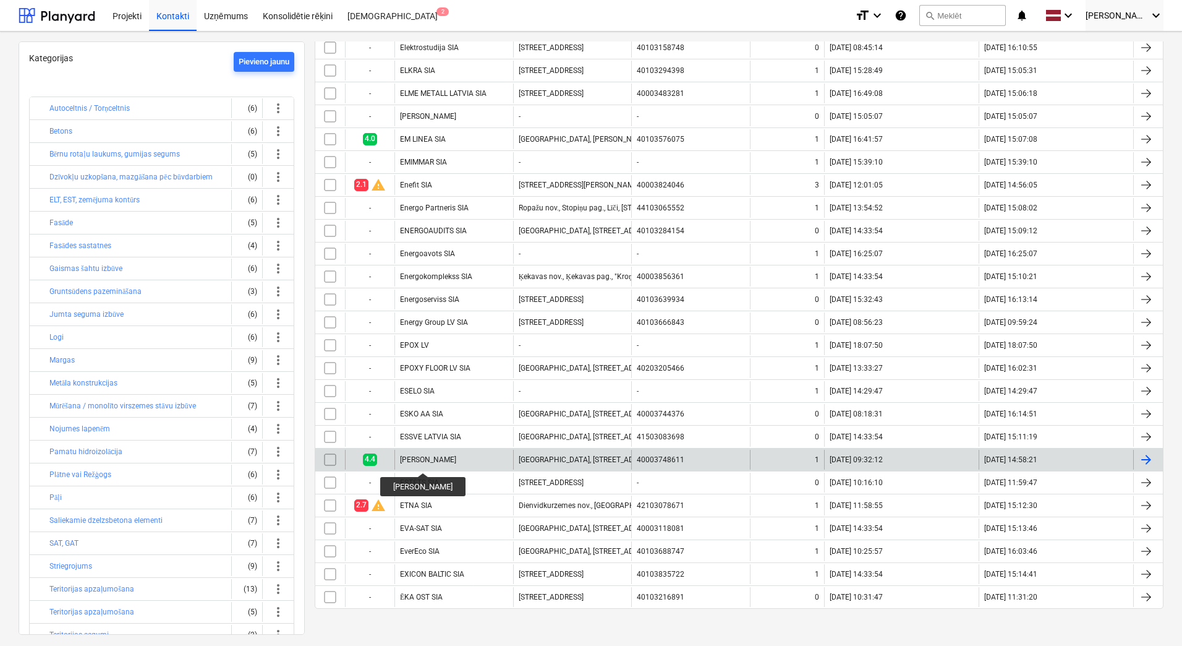
click at [414, 461] on div "[PERSON_NAME]" at bounding box center [428, 459] width 56 height 9
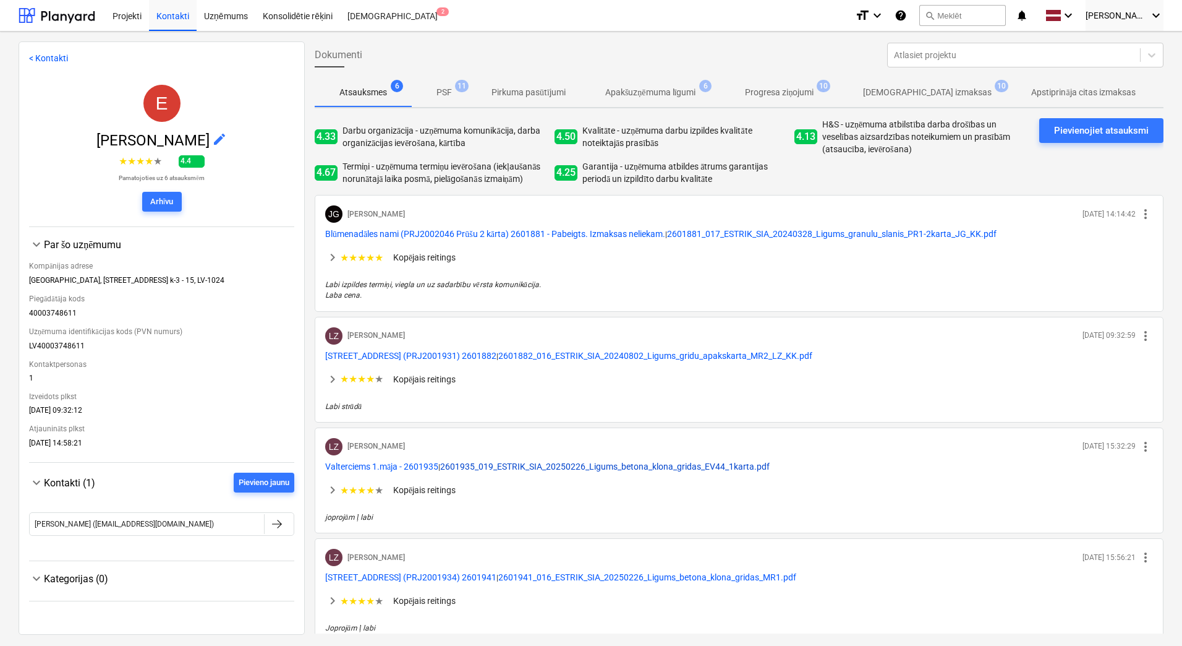
click at [596, 466] on button "2601935_019_ESTRIK_SIA_20250226_Ligums_betona_klona_gridas_EV44_1karta.pdf" at bounding box center [605, 466] width 330 height 12
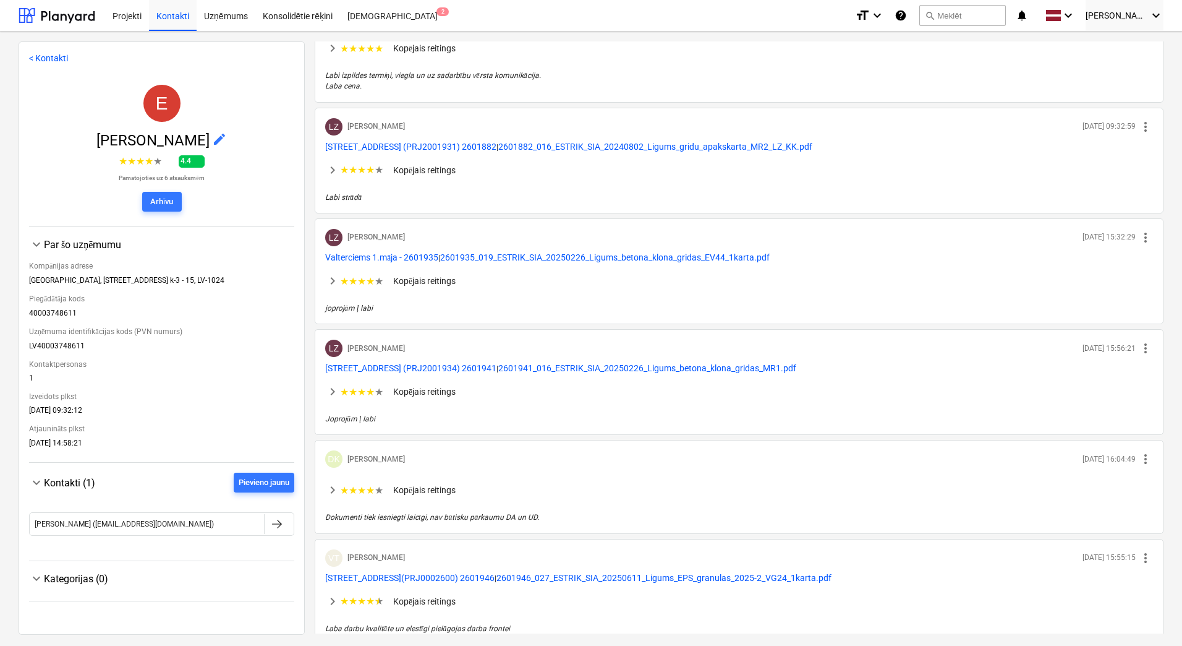
scroll to position [247, 0]
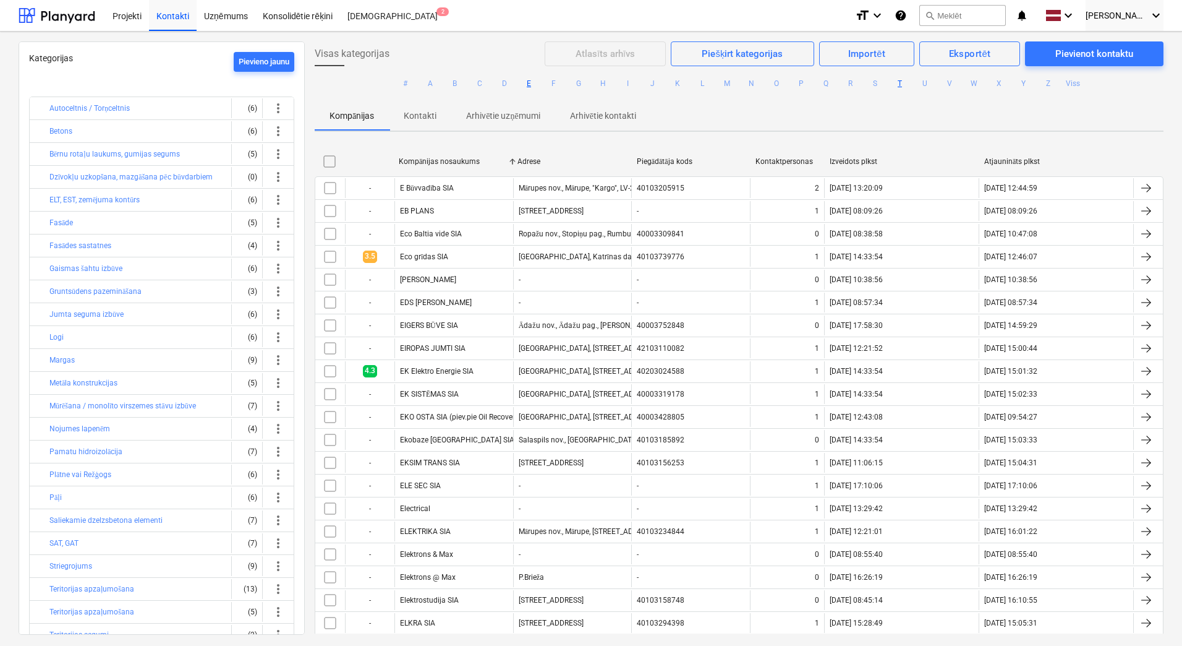
click at [902, 82] on button "T" at bounding box center [900, 83] width 15 height 15
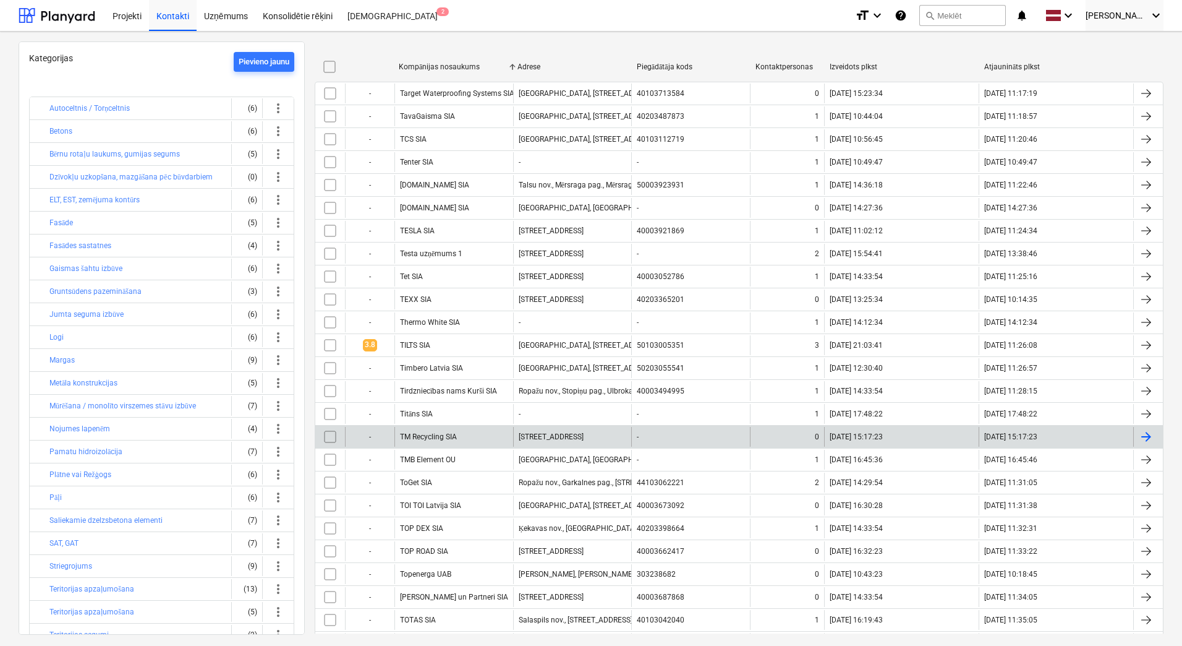
scroll to position [124, 0]
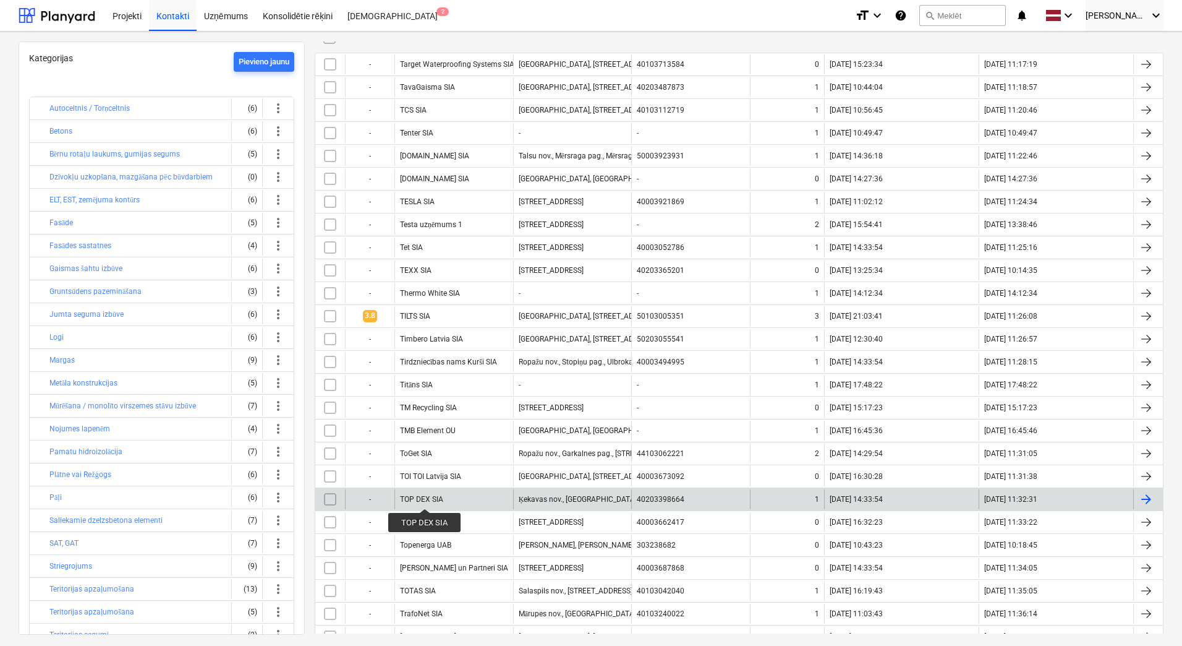
click at [425, 497] on div "TOP DEX SIA" at bounding box center [421, 499] width 43 height 9
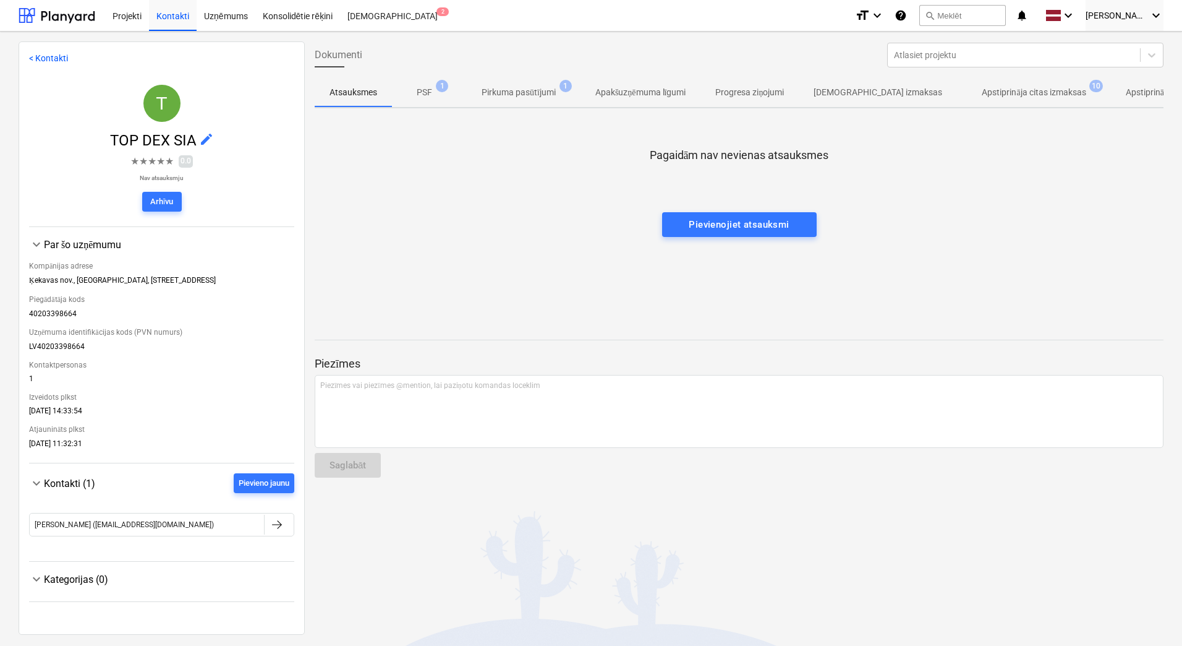
click at [982, 92] on p "Apstiprināja citas izmaksas" at bounding box center [1034, 92] width 104 height 13
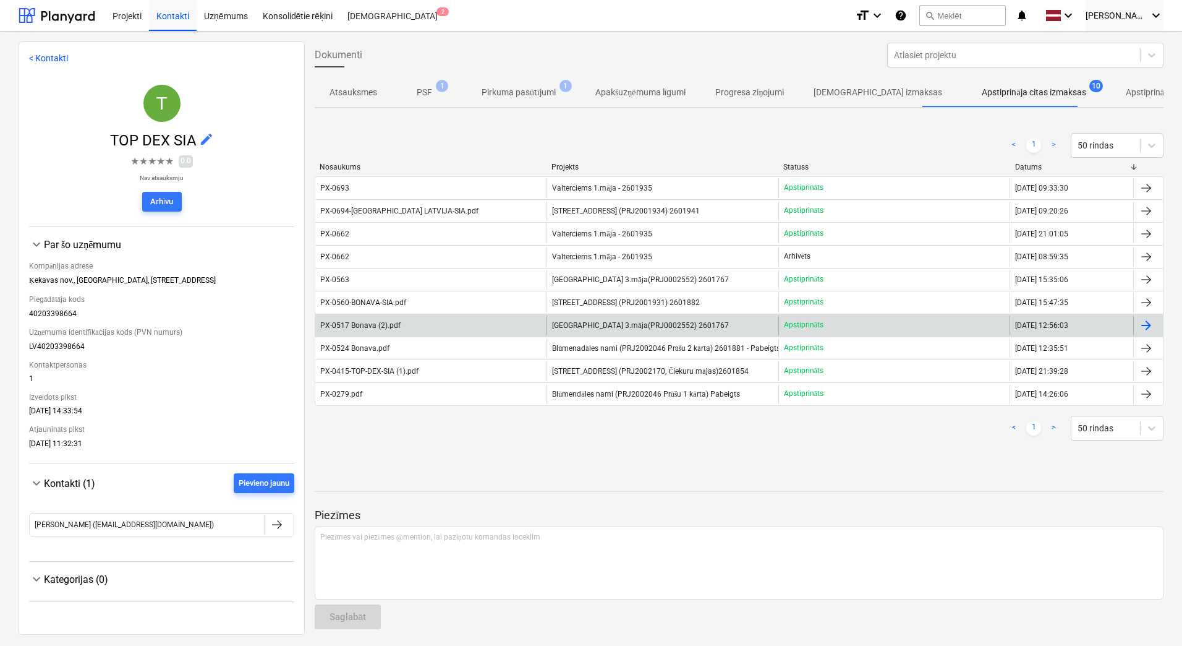
click at [369, 330] on div "PX-0517 Bonava (2).pdf" at bounding box center [430, 325] width 231 height 20
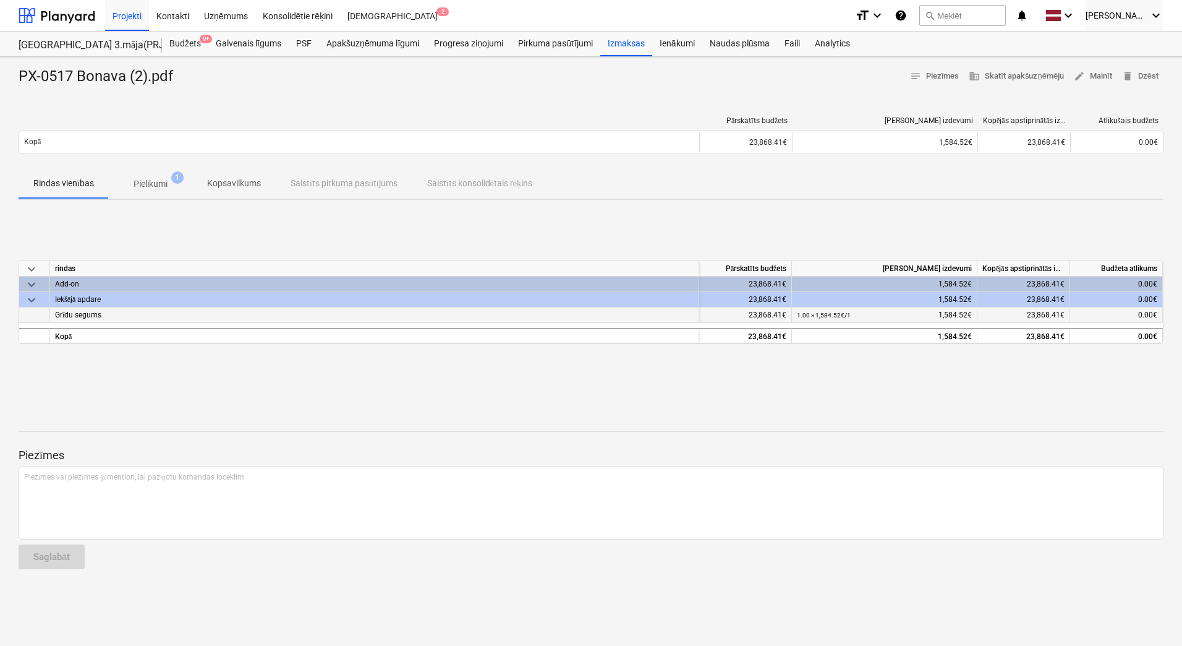
click at [87, 314] on span "Grīdu segums" at bounding box center [78, 314] width 46 height 9
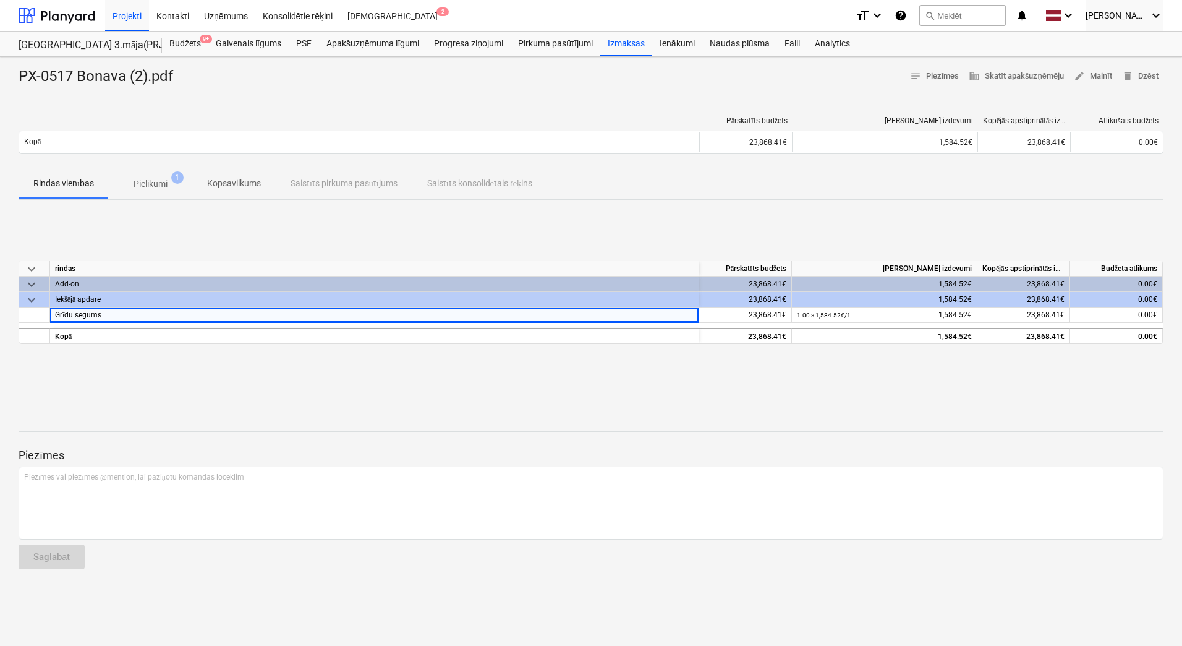
drag, startPoint x: 275, startPoint y: 430, endPoint x: 265, endPoint y: 417, distance: 16.5
click at [275, 429] on div "Piezīmes Piezīmes vai piezīmes @mention, lai paziņotu komandas loceklim ﻿ Sagla…" at bounding box center [591, 497] width 1145 height 164
click at [150, 187] on p "Pielikumi" at bounding box center [151, 183] width 34 height 13
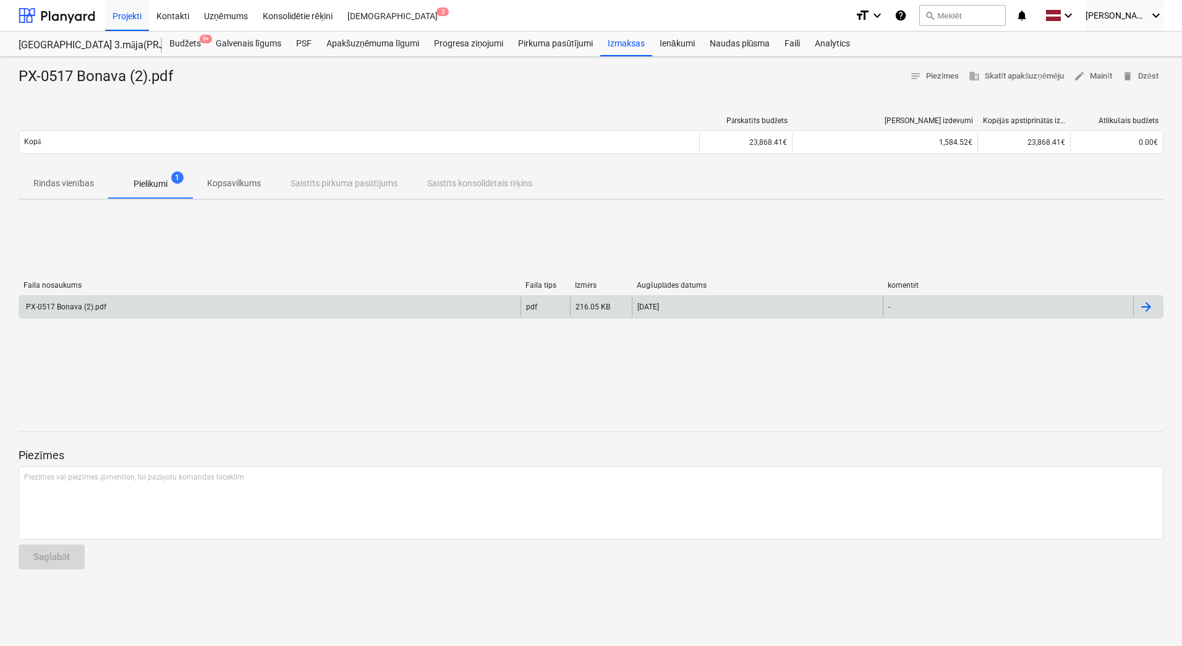
click at [117, 306] on div "PX-0517 Bonava (2).pdf" at bounding box center [270, 307] width 502 height 20
